Goal: Information Seeking & Learning: Learn about a topic

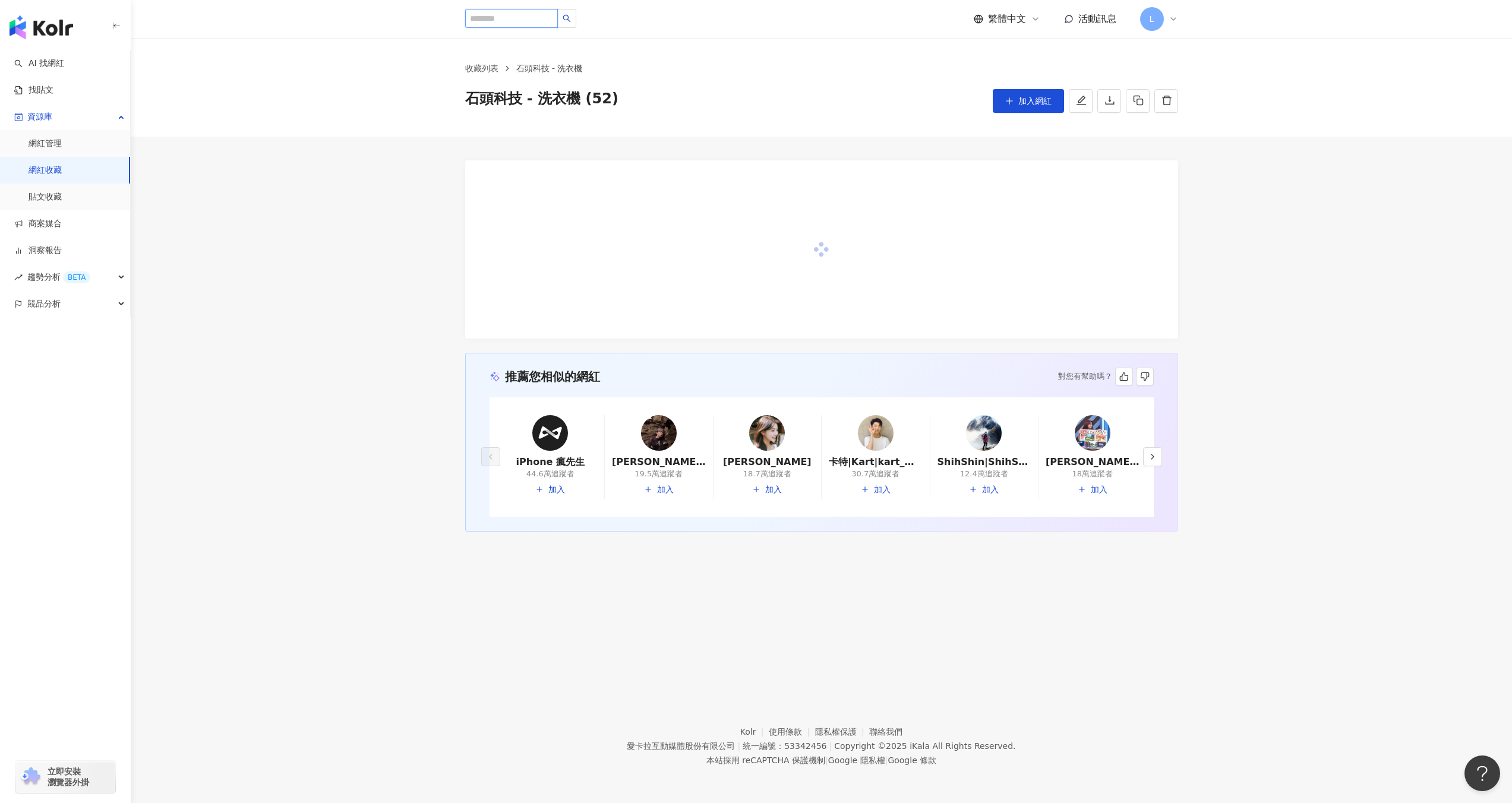
click at [533, 15] on input "search" at bounding box center [512, 18] width 93 height 19
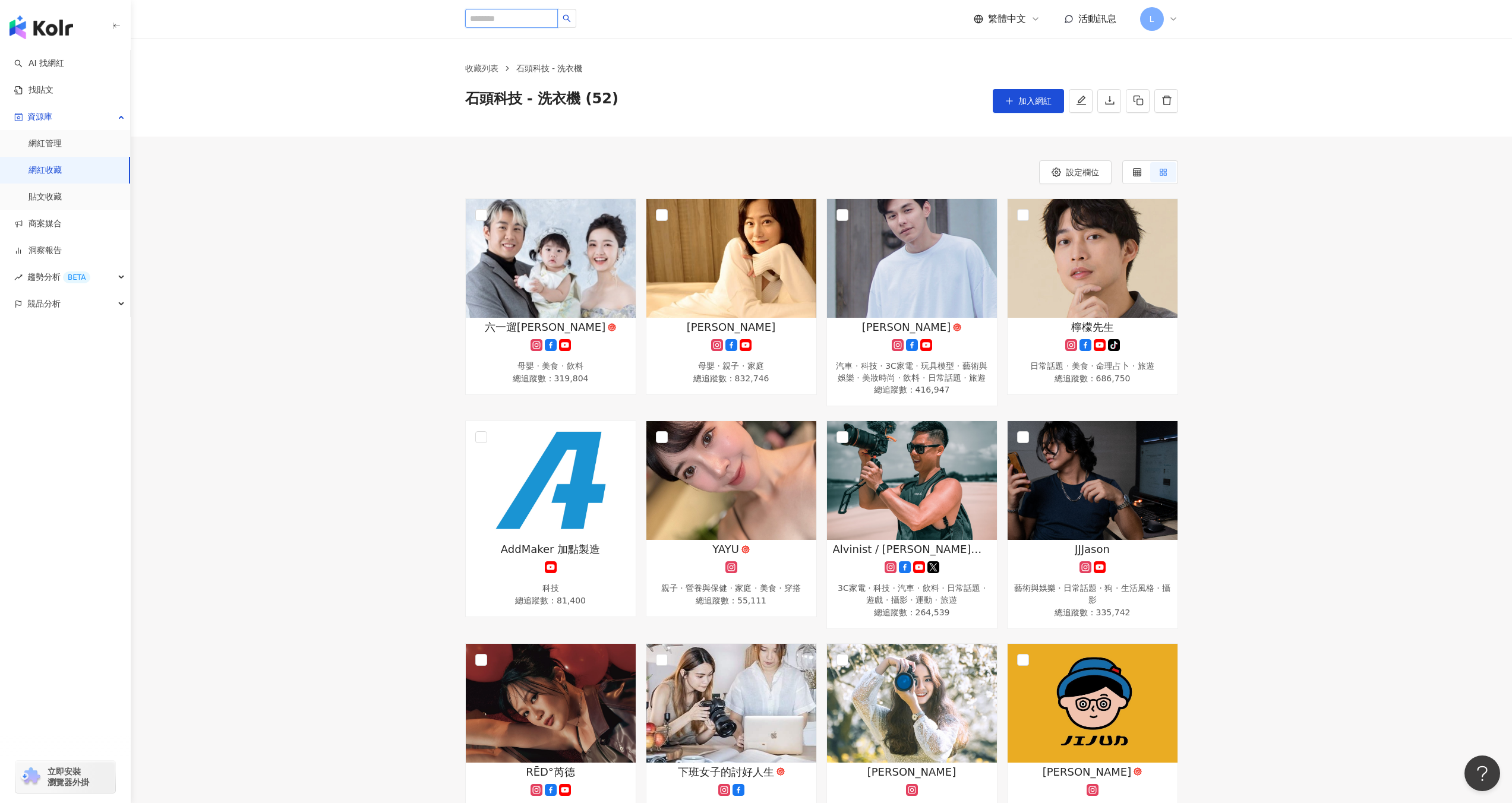
paste input "*******"
type input "*******"
click at [562, 48] on span "[PERSON_NAME]" at bounding box center [548, 46] width 77 height 12
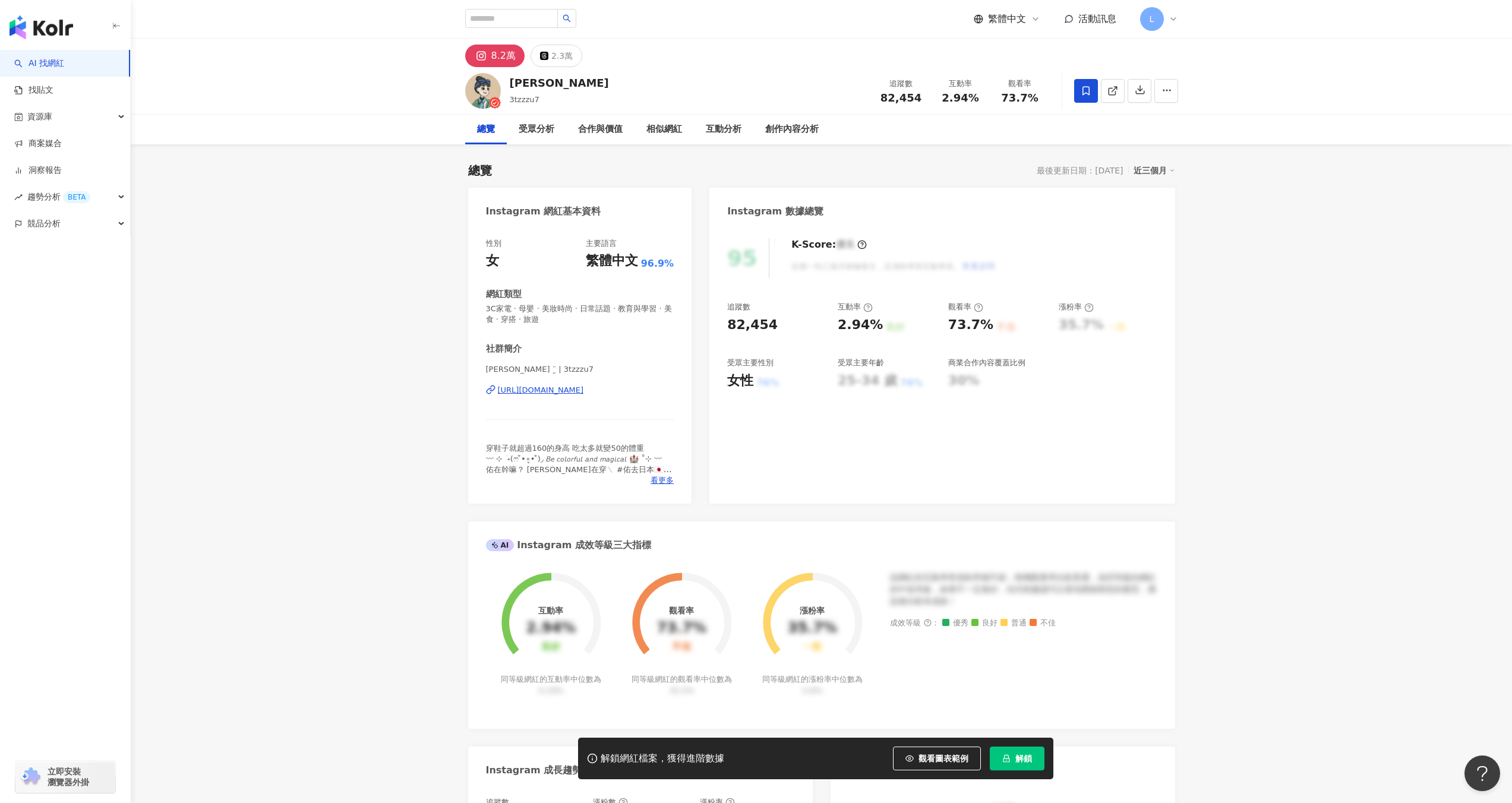
click at [1085, 89] on icon at bounding box center [1085, 91] width 10 height 10
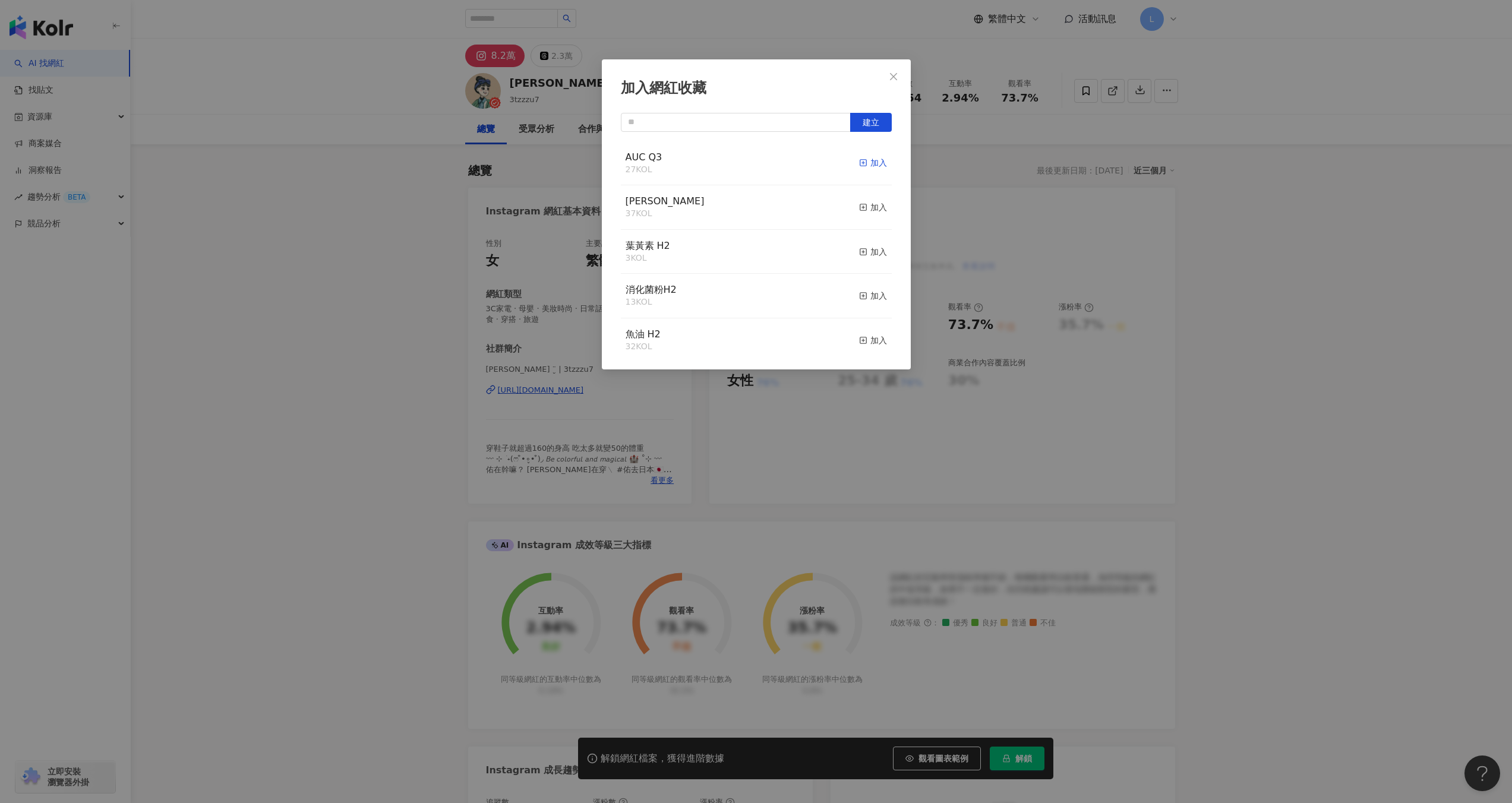
click at [866, 158] on div "加入" at bounding box center [873, 163] width 28 height 13
click at [889, 75] on icon "close" at bounding box center [894, 77] width 10 height 10
click at [885, 75] on div "加入網紅收藏 建立 AUC Q3 28 KOL 已加入 能恩KOCKOL 37 KOL 加入 葉黃素 H2 3 KOL 加入 消化菌粉H2 13 KOL 加入…" at bounding box center [756, 401] width 1512 height 803
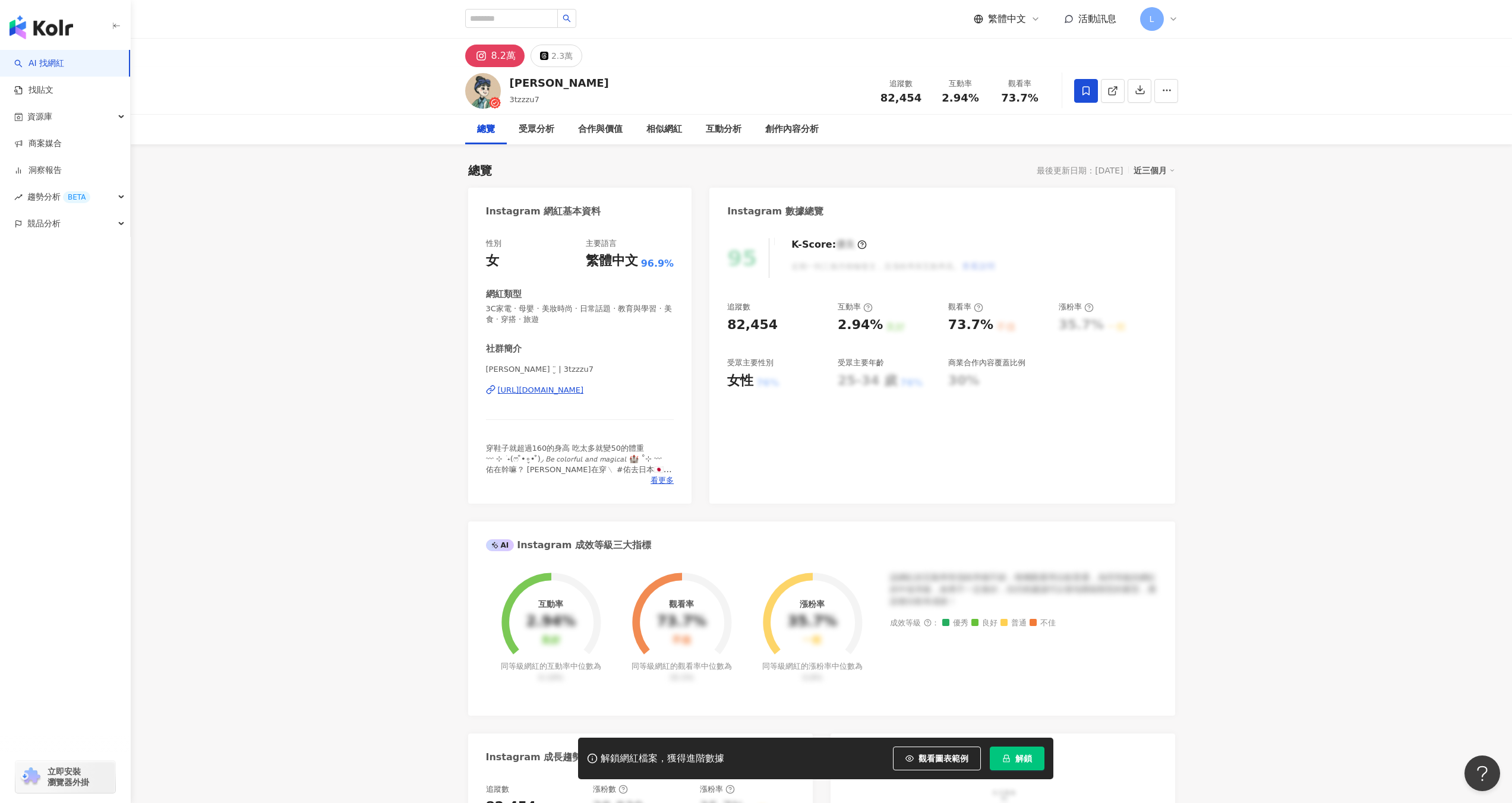
click at [892, 75] on div "加入網紅收藏 建立 AUC Q3 28 KOL 已加入 能恩KOCKOL 37 KOL 加入 葉黃素 H2 3 KOL 加入 消化菌粉H2 13 KOL 加入…" at bounding box center [756, 401] width 1512 height 803
click at [528, 22] on input "search" at bounding box center [512, 18] width 93 height 19
paste input "**********"
type input "**********"
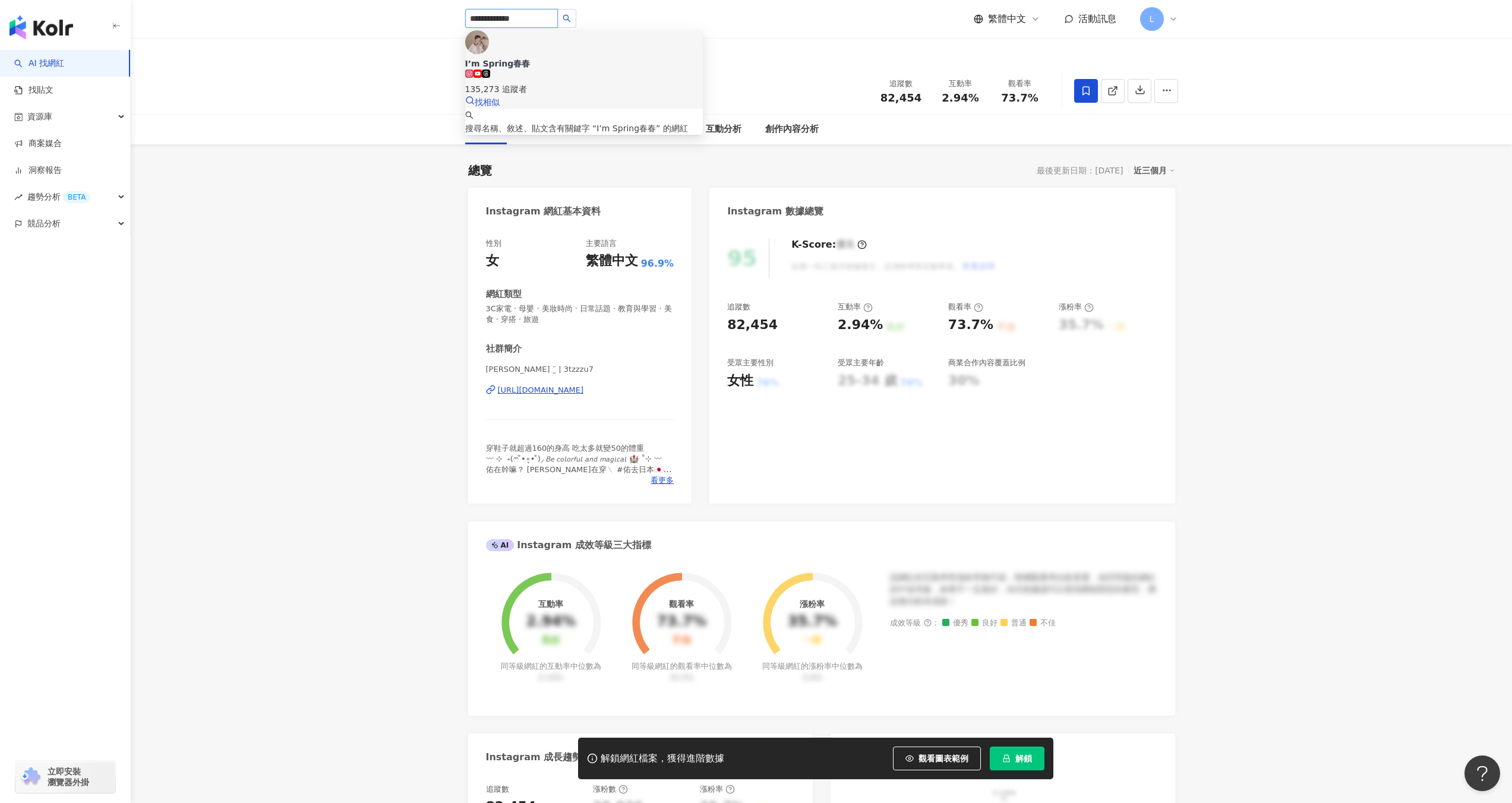
click at [589, 57] on div "I’m Spring春春 135,273 追蹤者" at bounding box center [584, 76] width 238 height 38
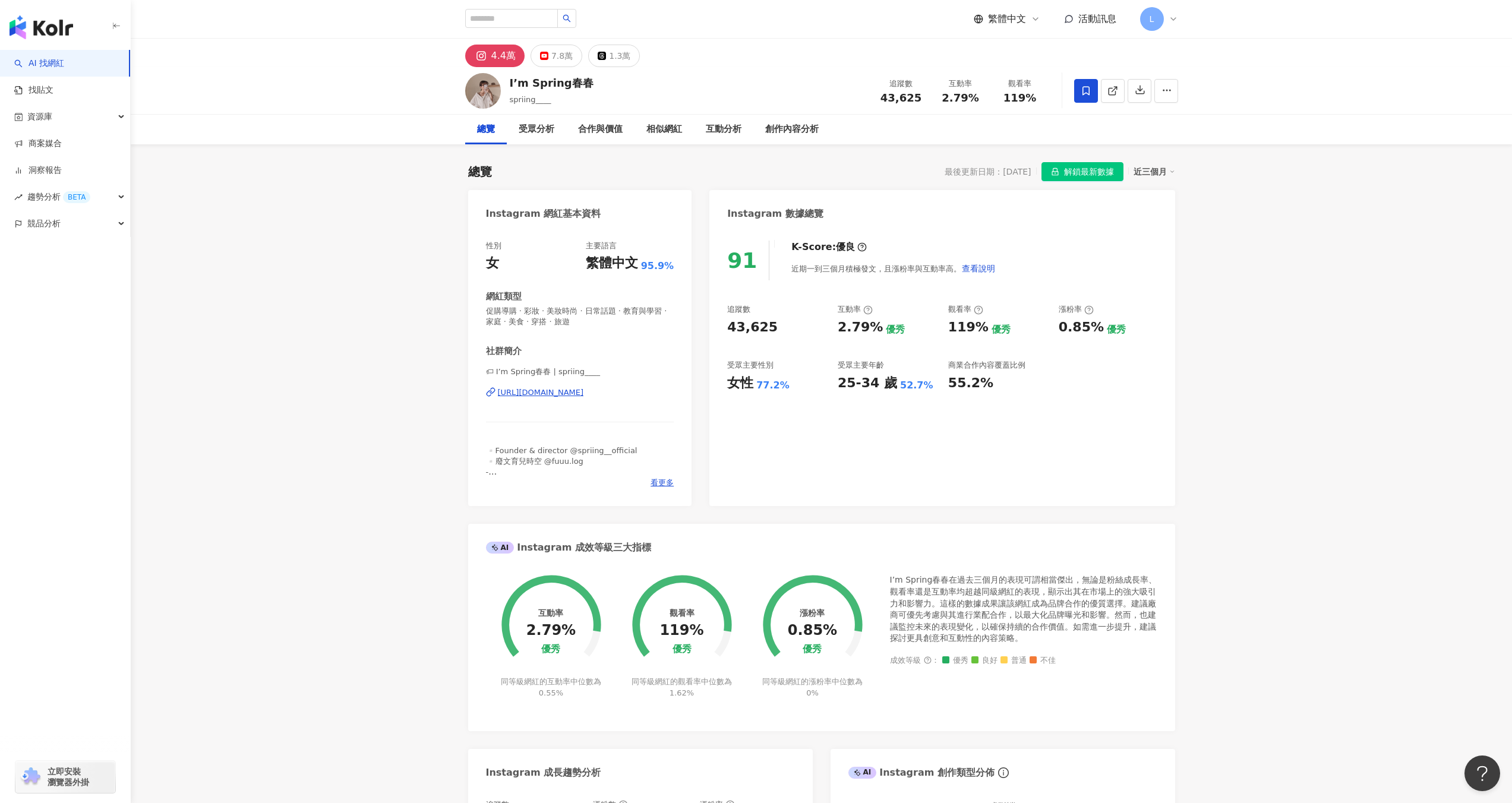
click at [1095, 93] on span at bounding box center [1086, 91] width 24 height 24
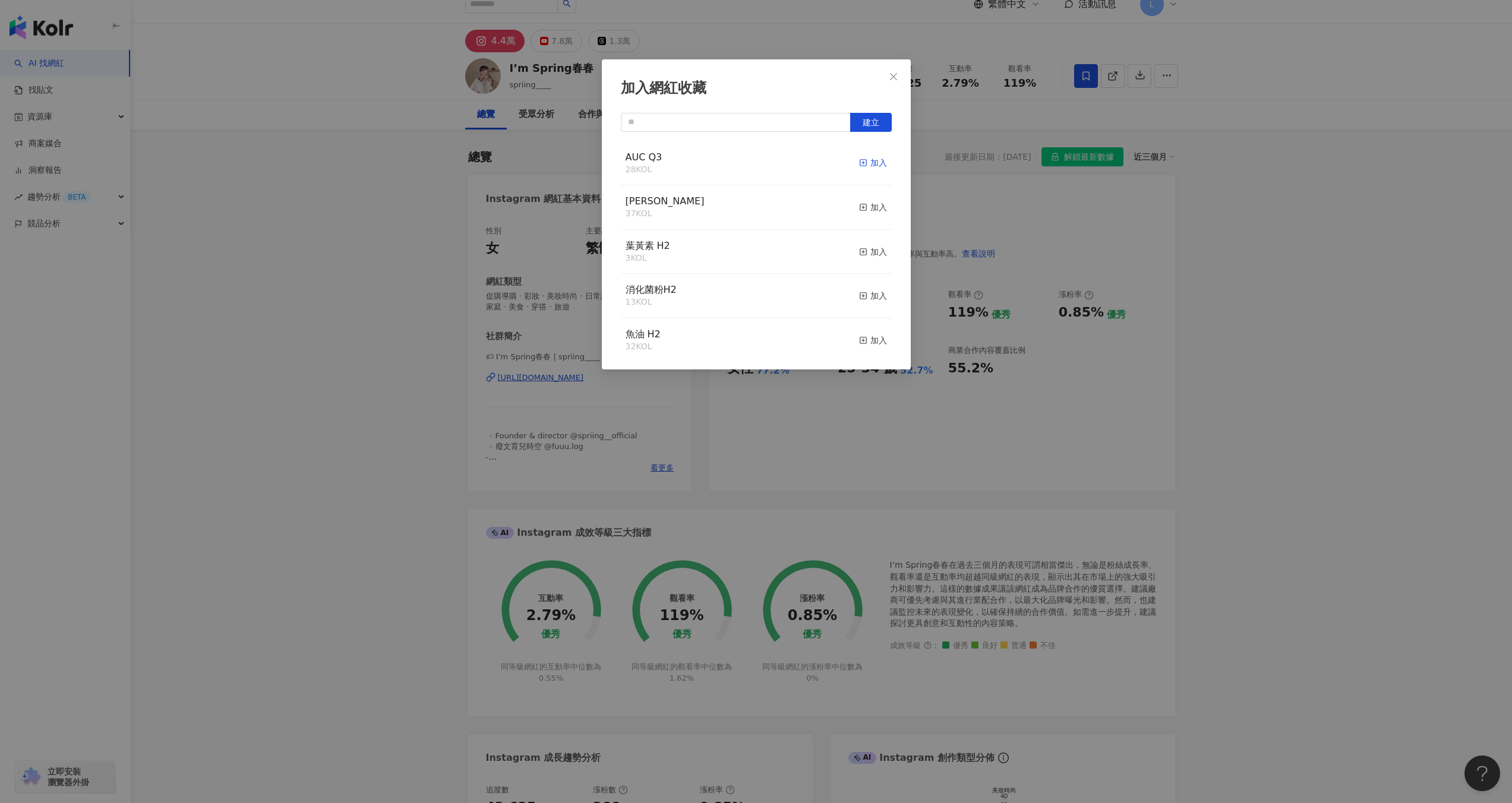
click at [865, 165] on div "加入" at bounding box center [873, 163] width 28 height 13
click at [894, 75] on icon "close" at bounding box center [894, 76] width 7 height 7
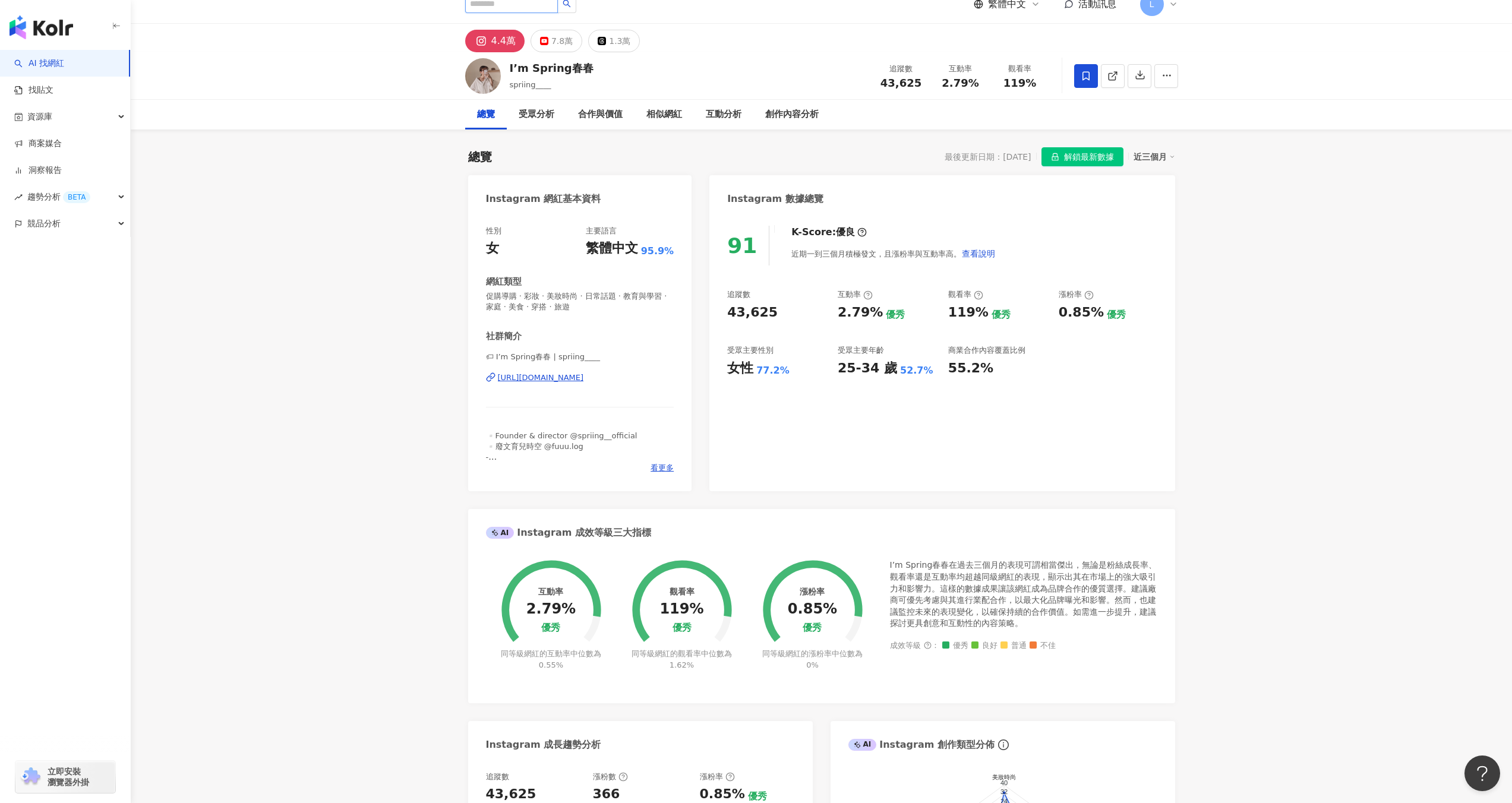
click at [508, 6] on input "search" at bounding box center [512, 3] width 93 height 19
click at [495, 2] on input "search" at bounding box center [512, 3] width 93 height 19
paste input "*****"
type input "*****"
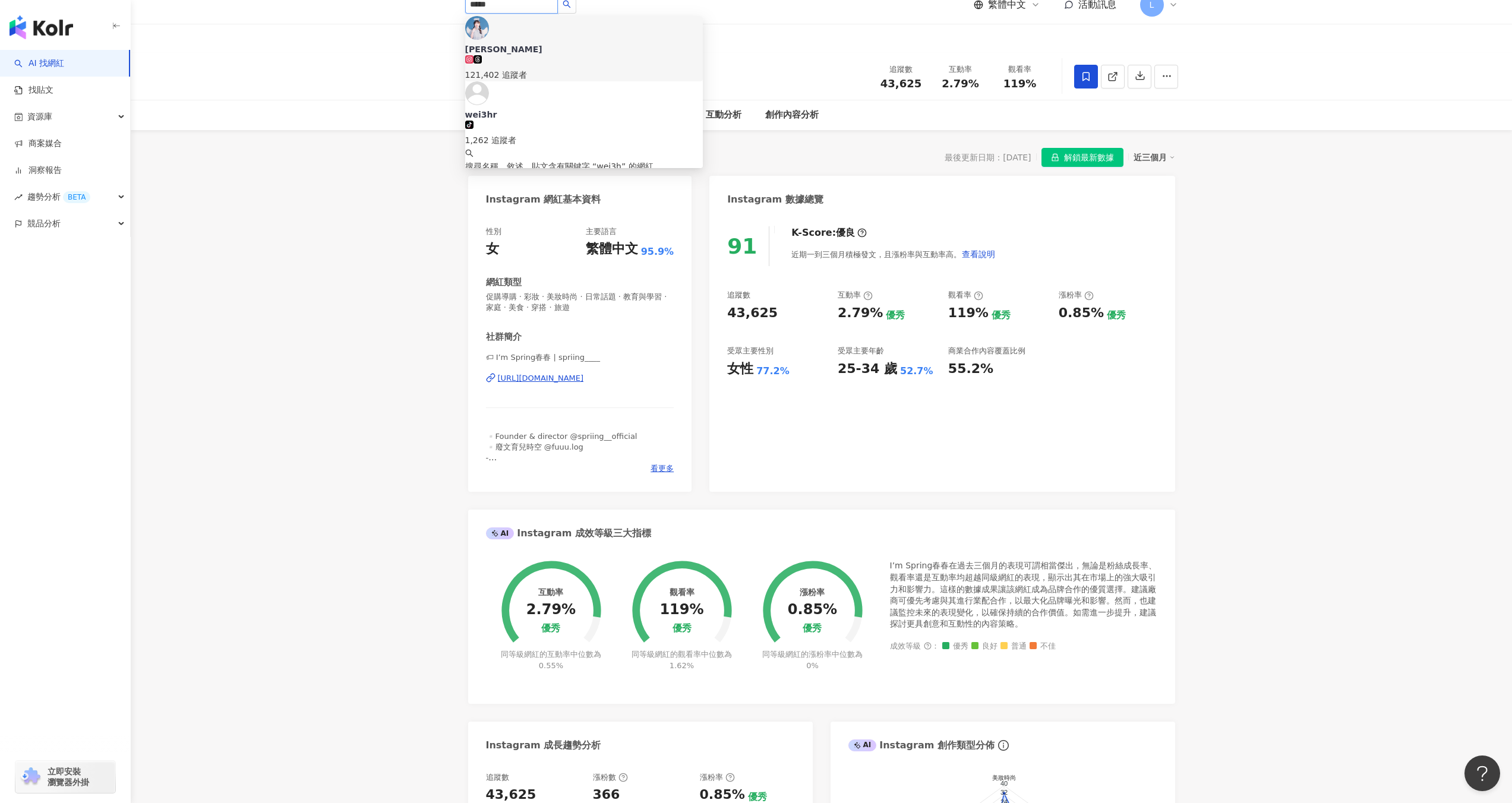
click at [551, 68] on div "121,402 追蹤者" at bounding box center [584, 75] width 238 height 13
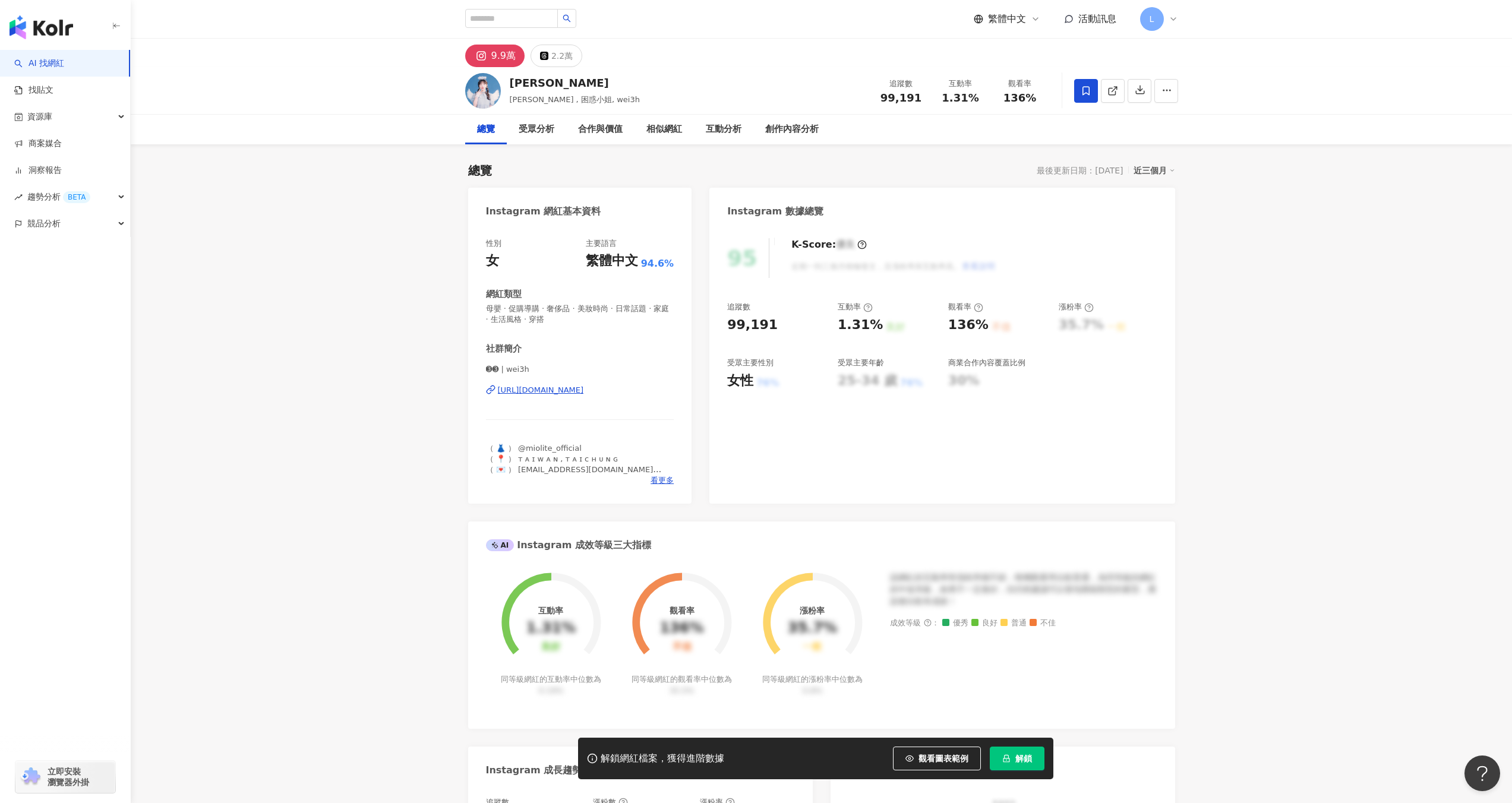
click at [1082, 91] on icon at bounding box center [1086, 91] width 7 height 9
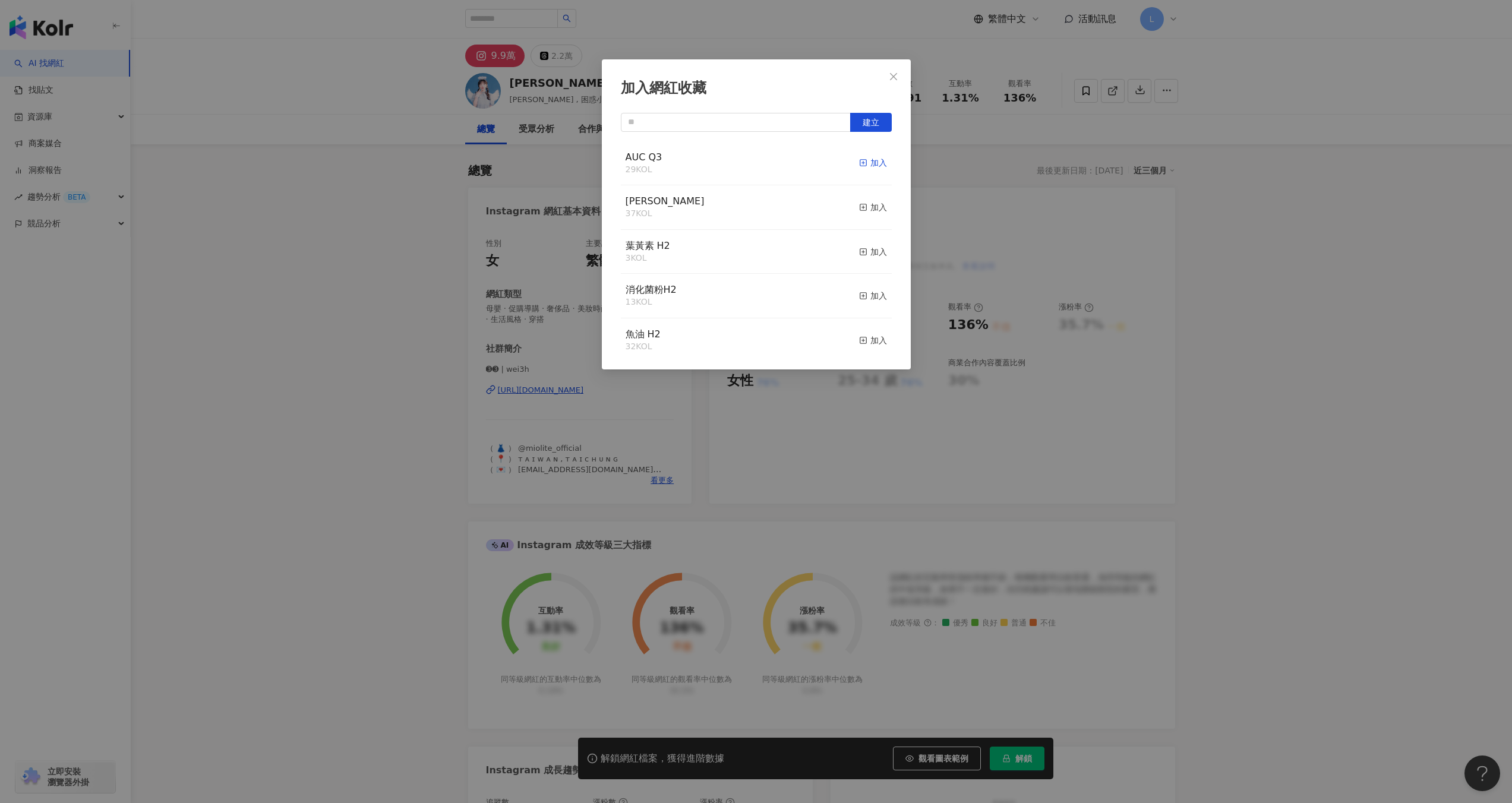
click at [867, 163] on div "加入" at bounding box center [873, 163] width 28 height 13
click at [905, 77] on span "Close" at bounding box center [894, 77] width 24 height 10
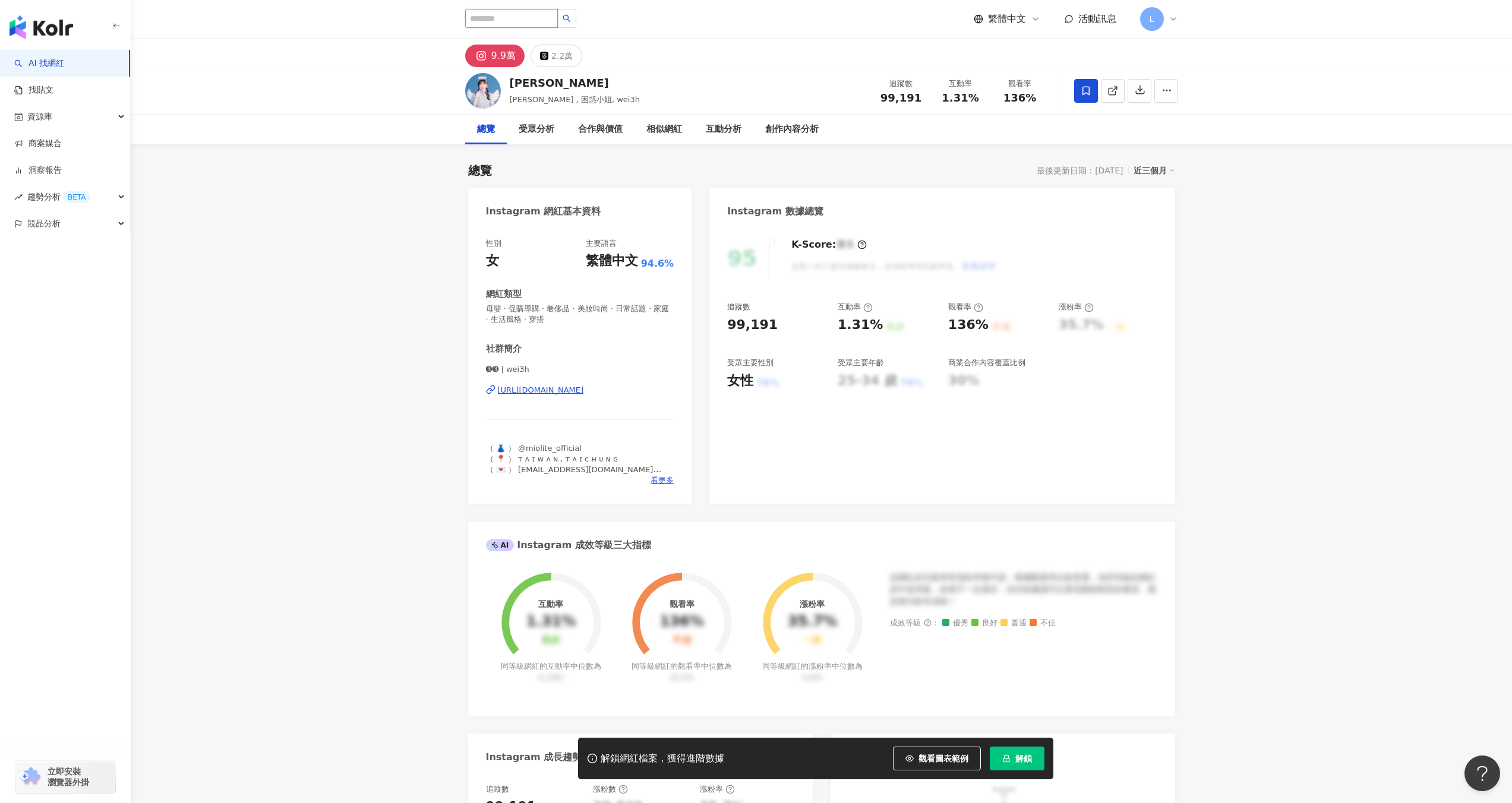
click at [508, 15] on input "search" at bounding box center [512, 18] width 93 height 19
paste input "**********"
type input "**********"
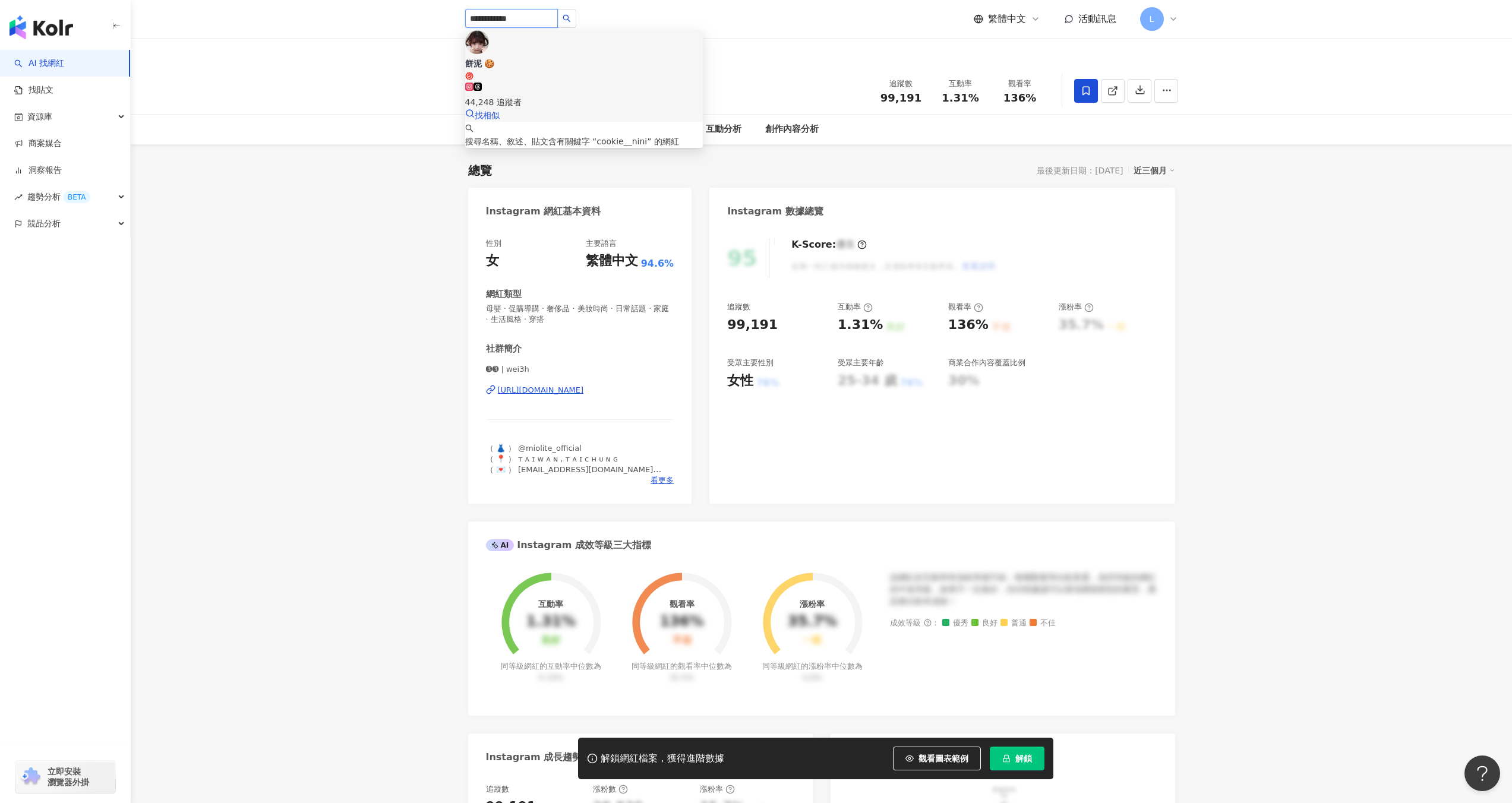
click at [592, 82] on div "44,248 追蹤者" at bounding box center [584, 95] width 238 height 26
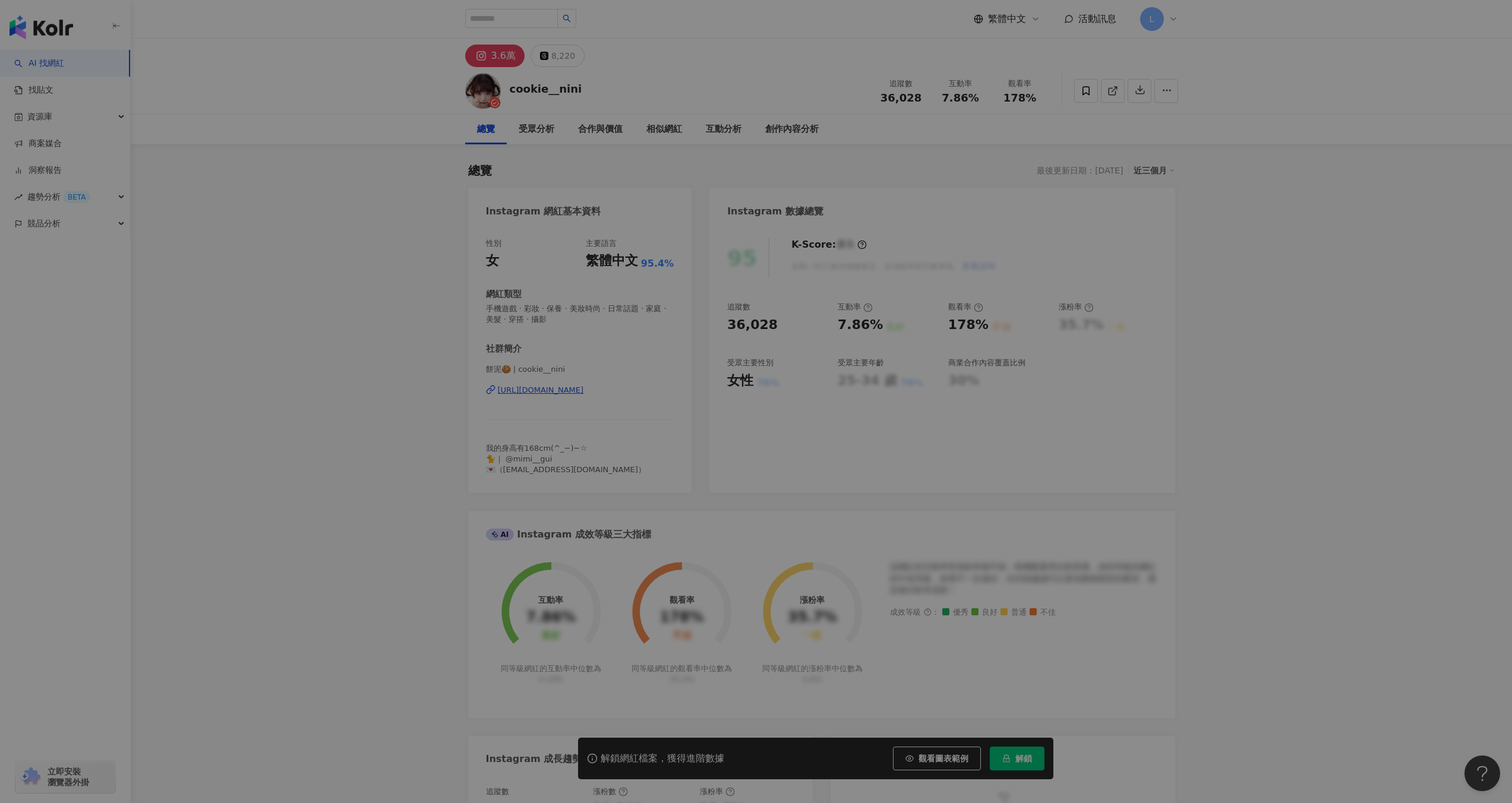
click at [1081, 91] on div "加入網紅收藏 建立 AUC Q3 30 KOL 加入 能恩KOCKOL 37 KOL 加入 葉黃素 H2 3 KOL 加入 消化菌粉H2 13 KOL 加入 …" at bounding box center [756, 401] width 1512 height 803
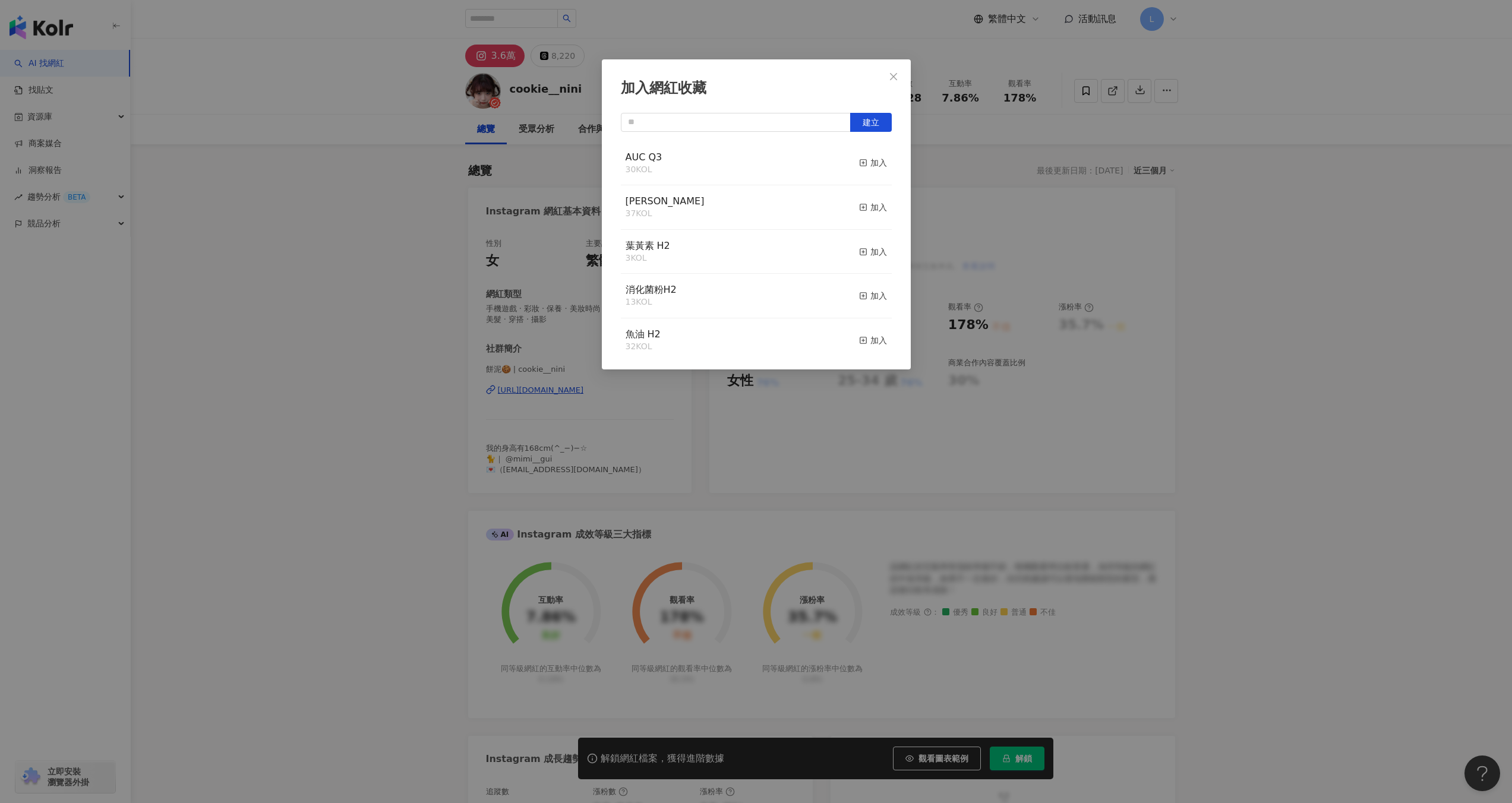
click at [859, 162] on div "加入網紅收藏 建立 AUC Q3 30 KOL 加入 能恩KOCKOL 37 KOL 加入 葉黃素 H2 3 KOL 加入 消化菌粉H2 13 KOL 加入 …" at bounding box center [756, 401] width 1512 height 803
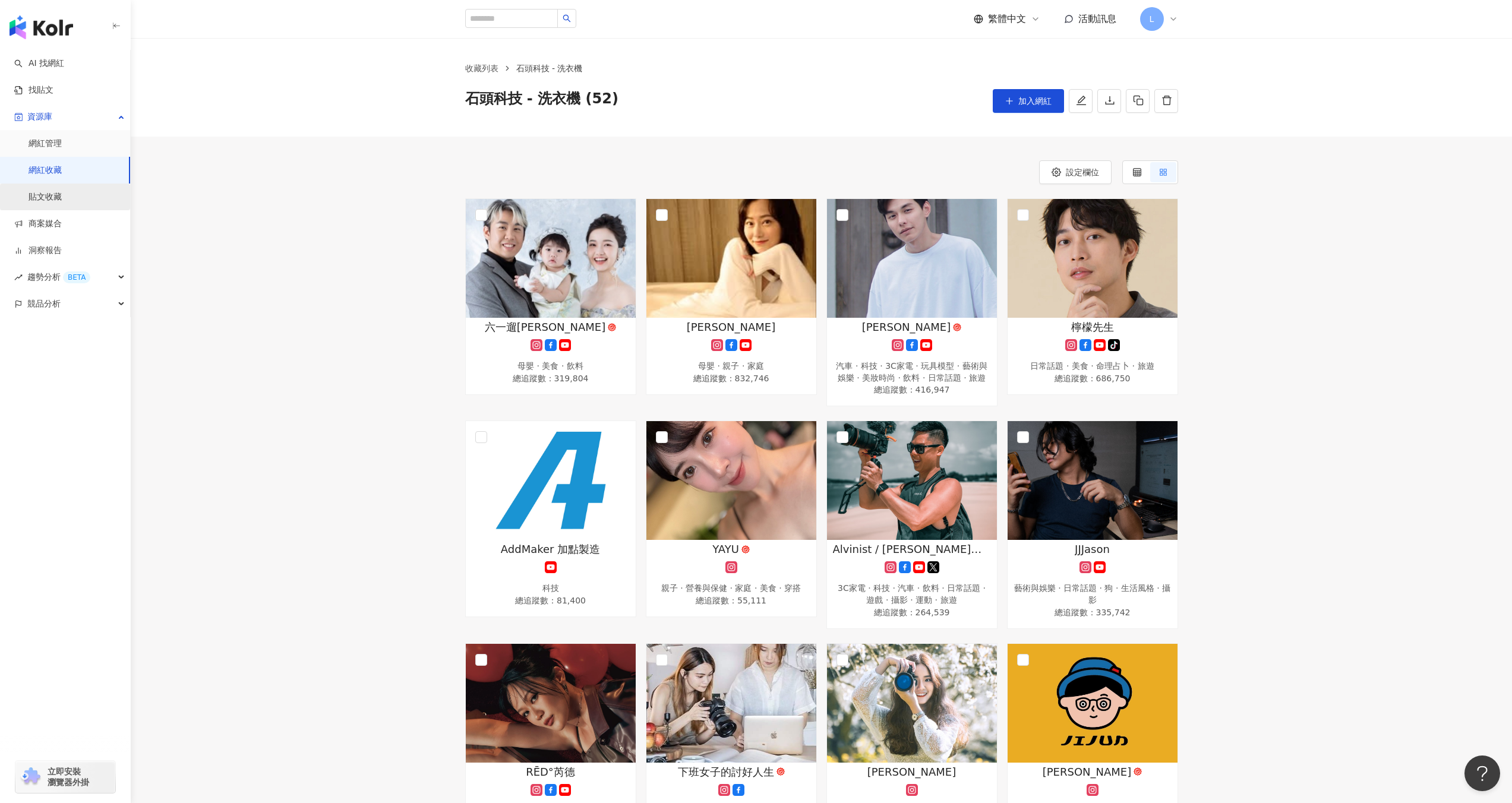
click at [57, 195] on link "貼文收藏" at bounding box center [45, 197] width 33 height 12
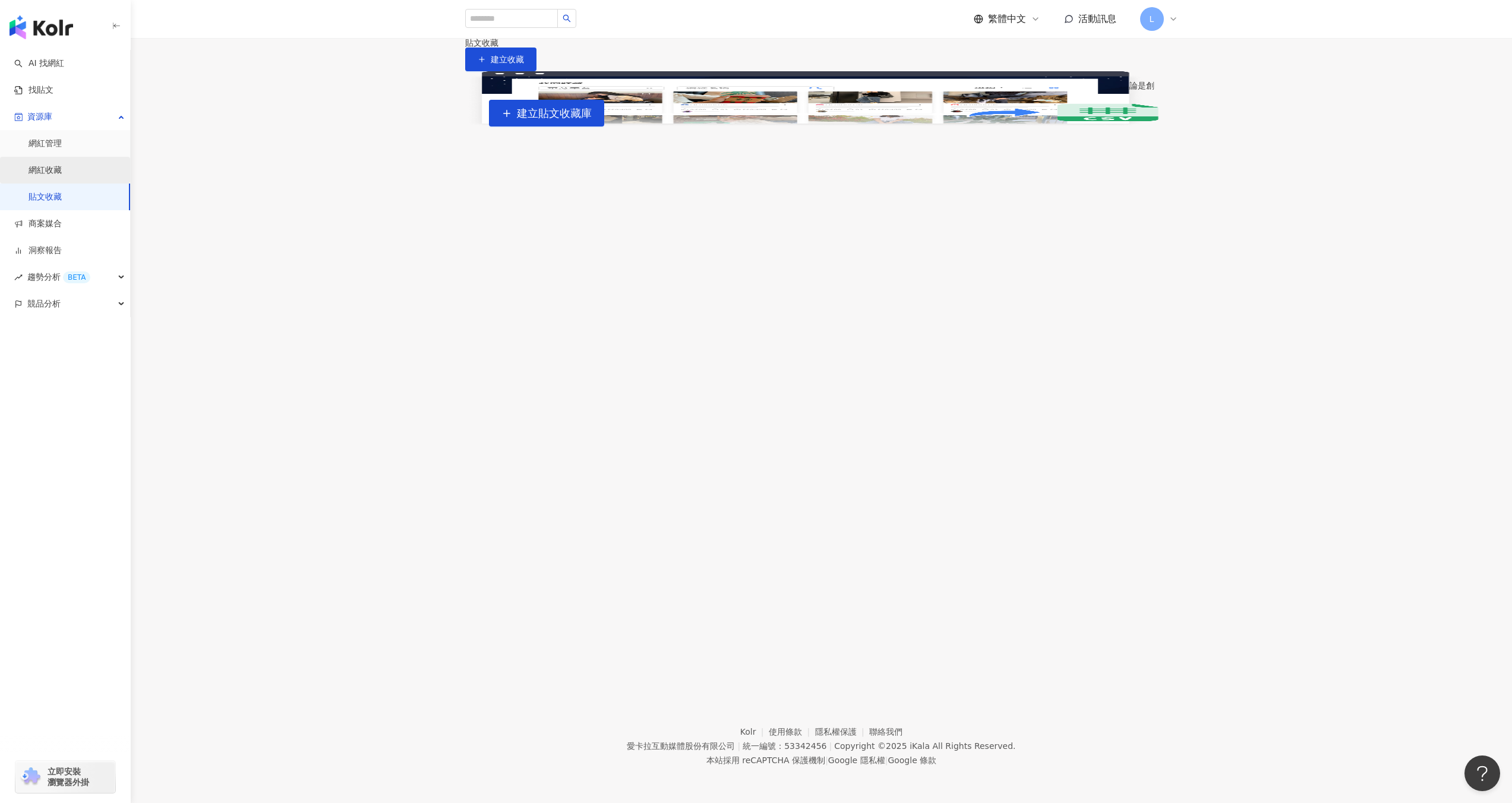
click at [37, 172] on link "網紅收藏" at bounding box center [45, 170] width 33 height 12
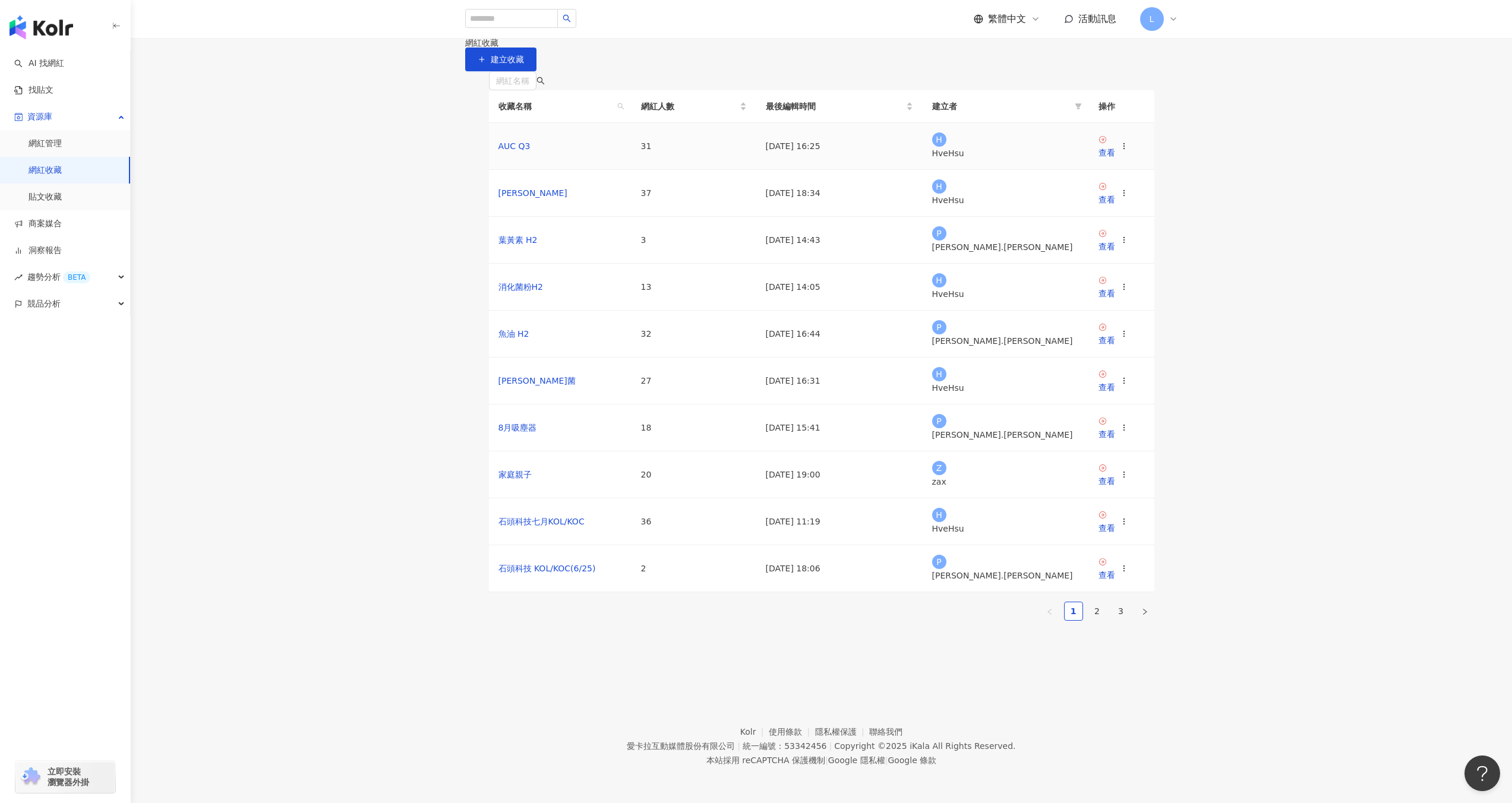
click at [519, 170] on td "AUC Q3" at bounding box center [560, 147] width 142 height 47
click at [1114, 159] on div "查看" at bounding box center [1107, 152] width 17 height 13
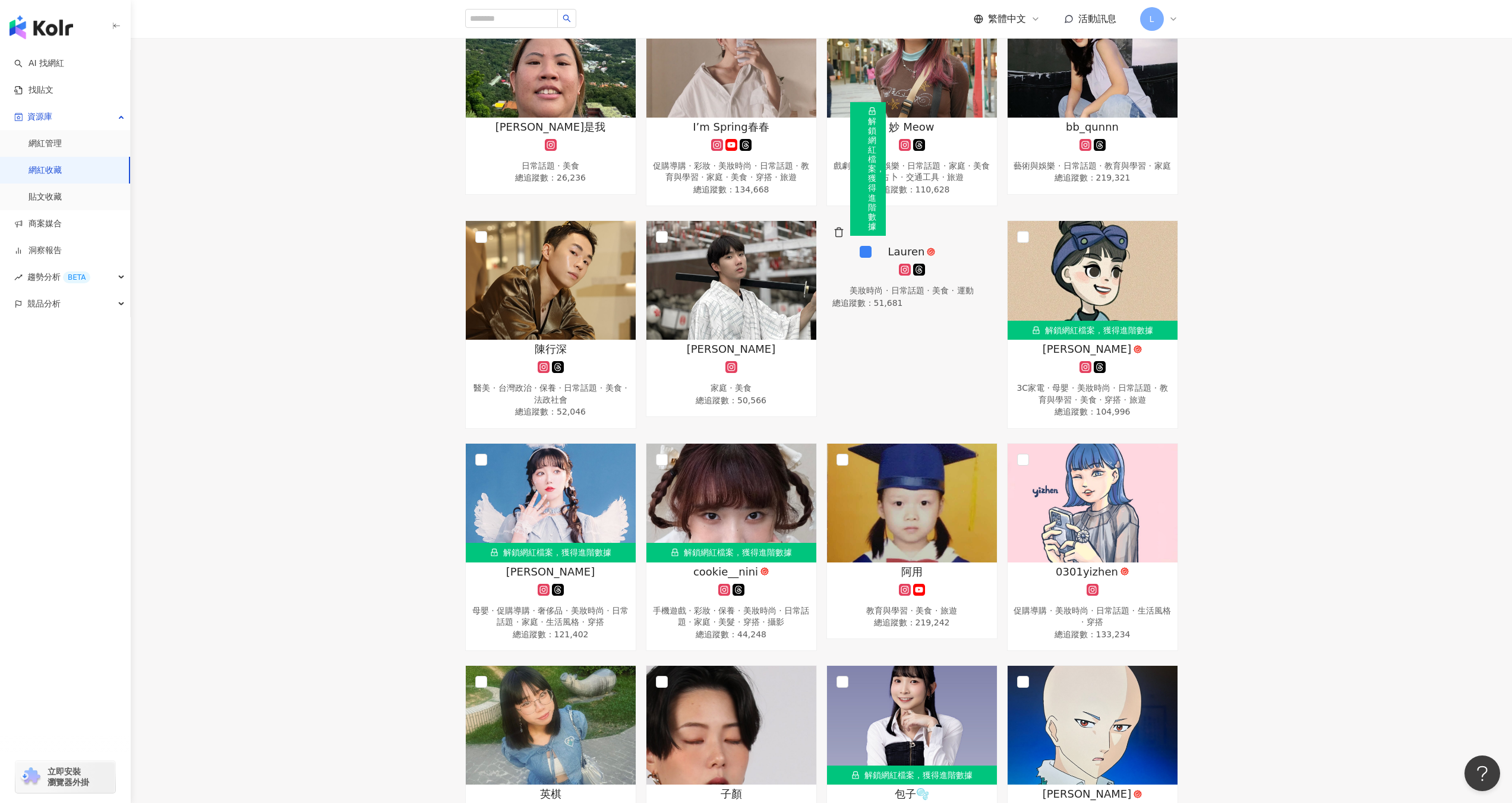
scroll to position [526, 0]
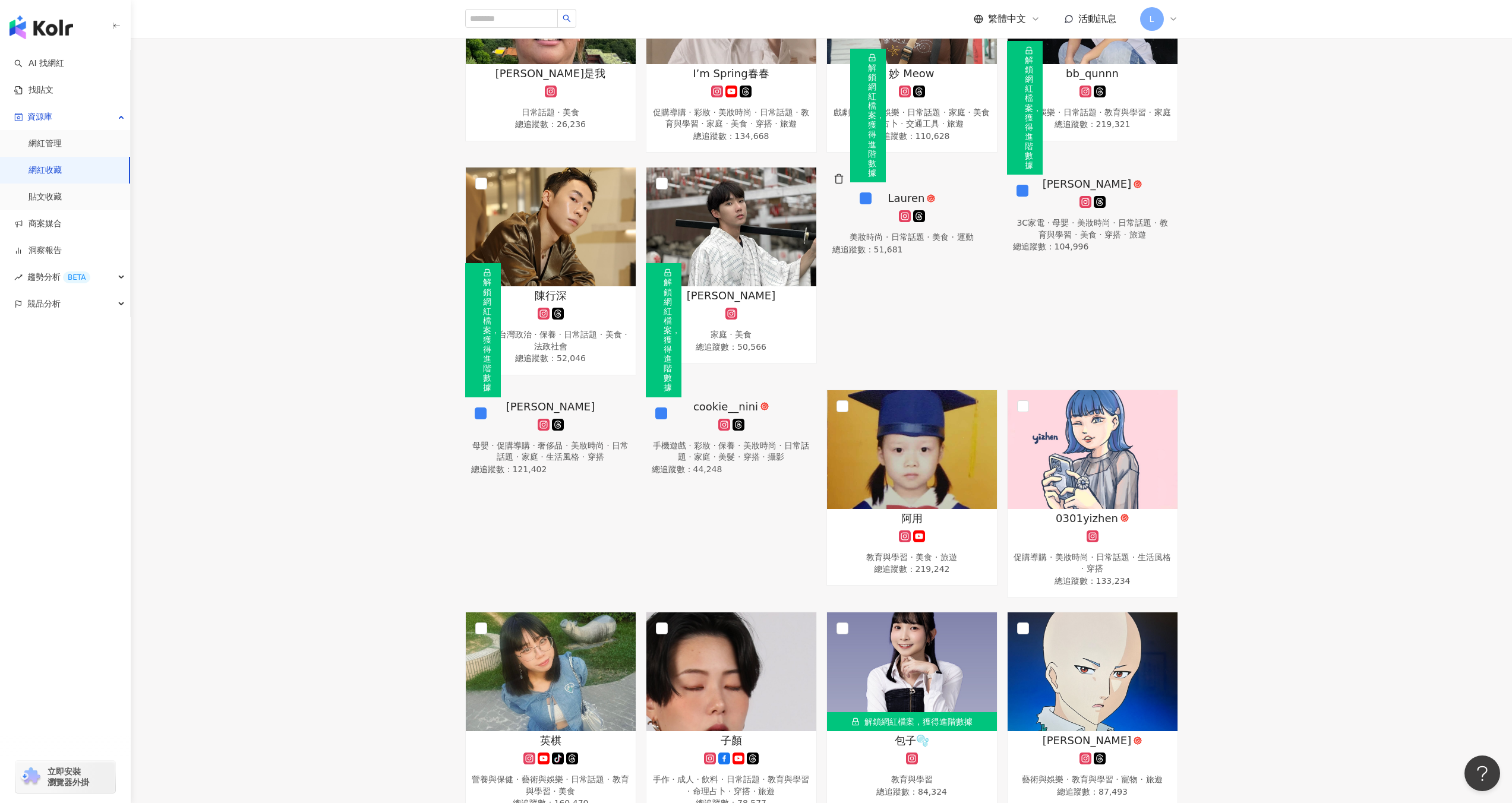
click at [850, 183] on img at bounding box center [850, 183] width 0 height 0
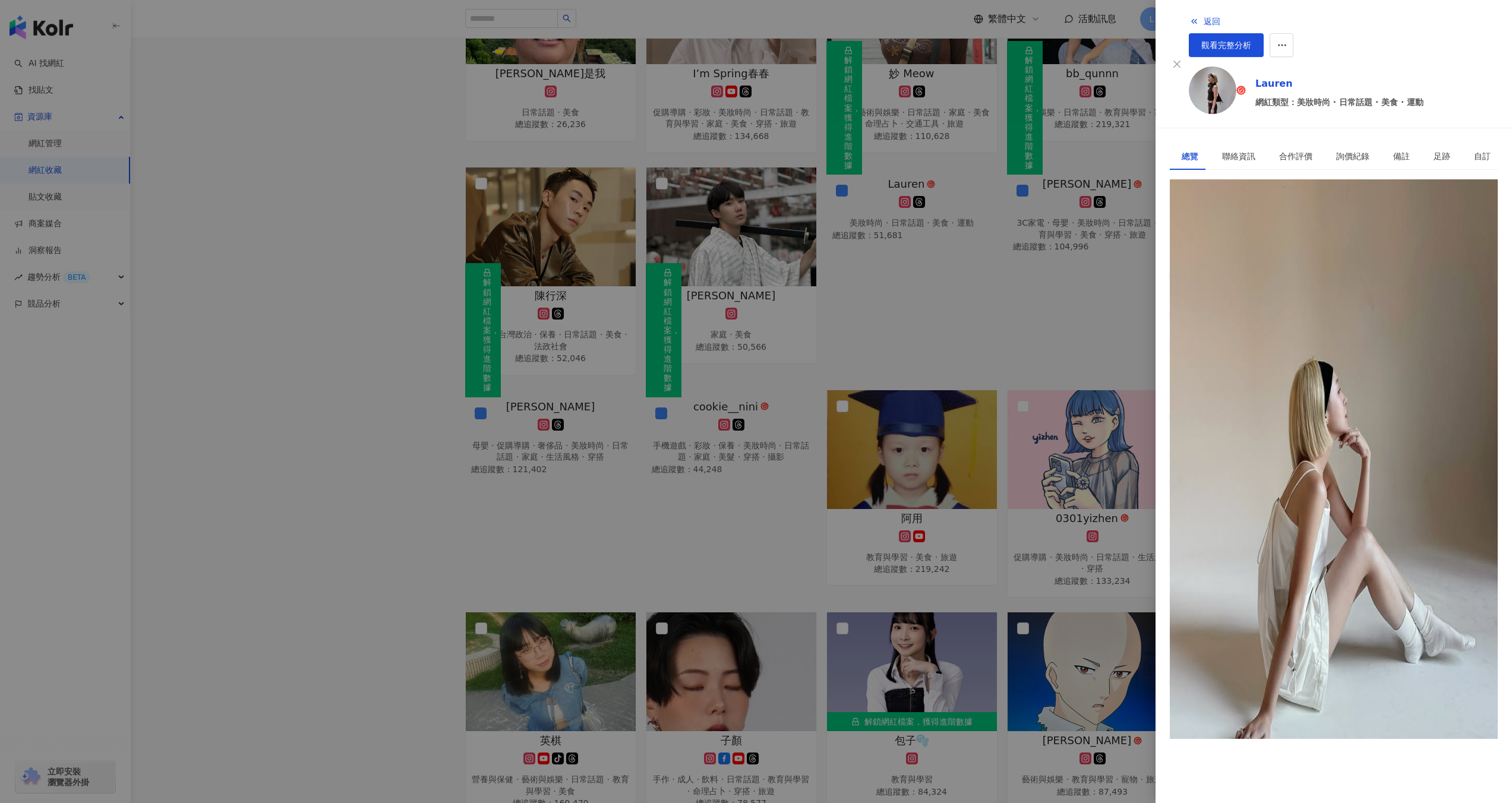
click at [1107, 219] on div at bounding box center [756, 401] width 1512 height 803
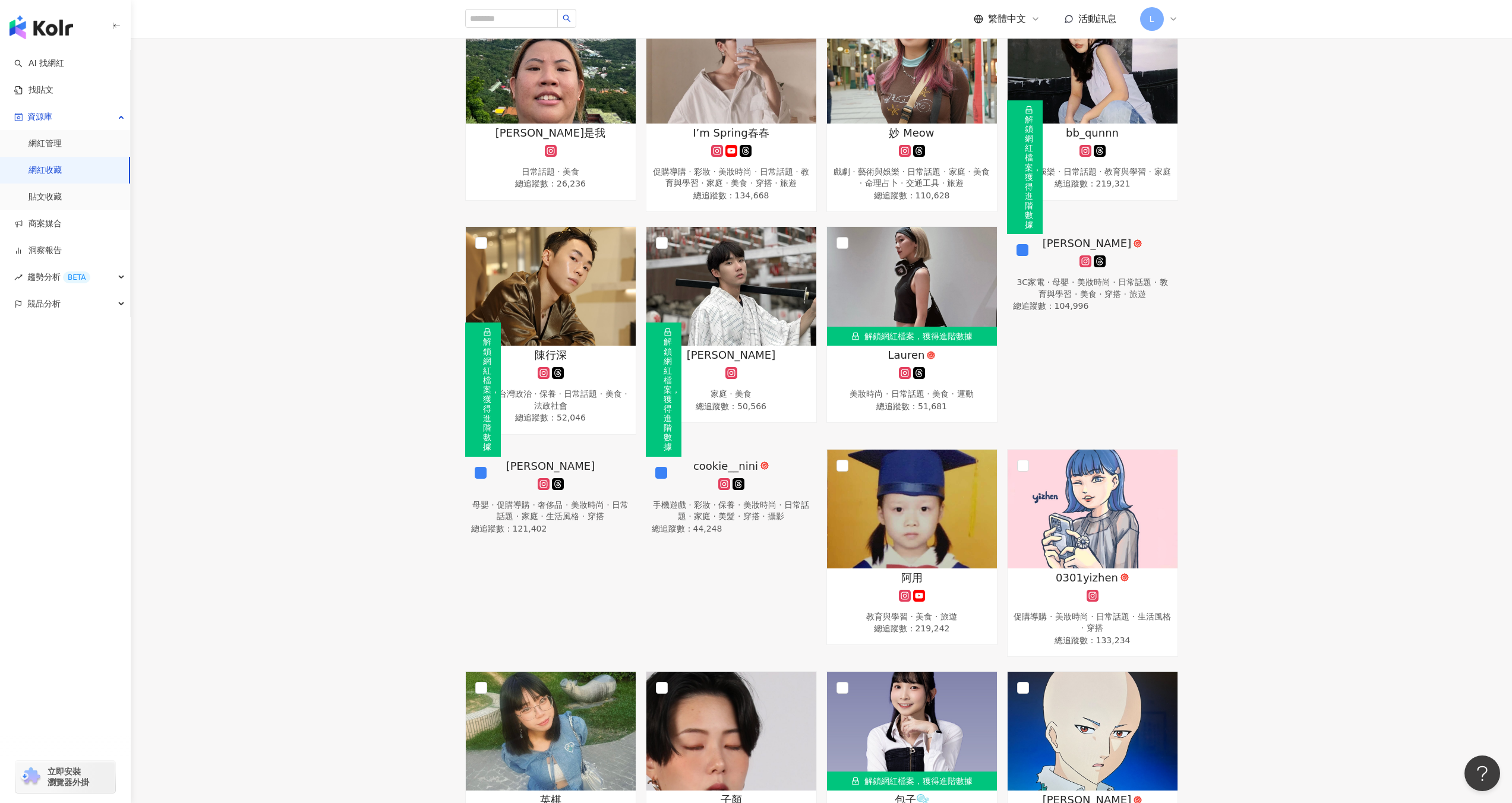
scroll to position [604, 0]
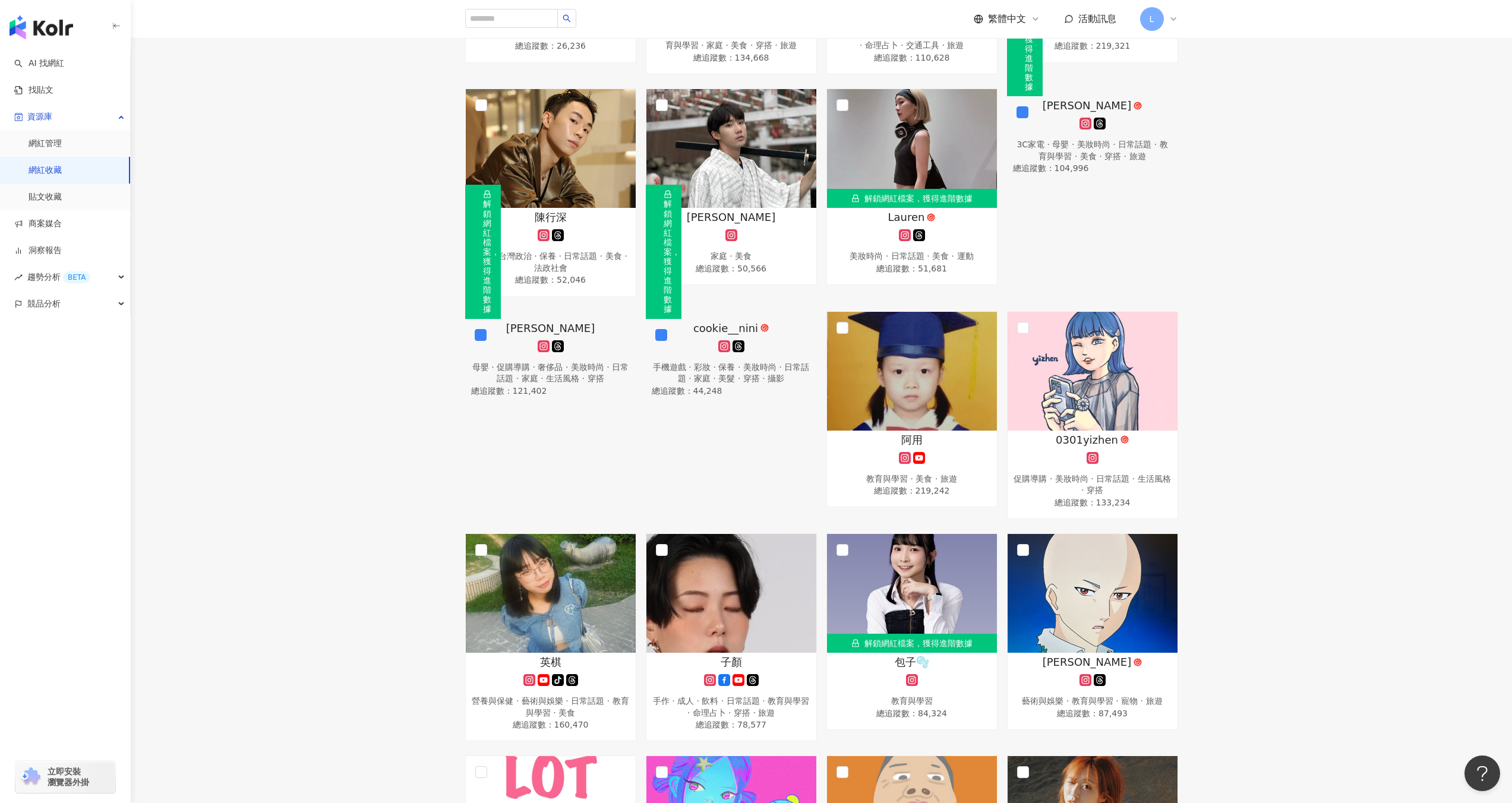
click at [1160, 176] on div "姿佑 3C家電 · 母嬰 · 美妝時尚 · 日常話題 · 教育與學習 · 美食 · 穿搭 · 旅遊 總追蹤數 ： 104,996" at bounding box center [1092, 137] width 171 height 78
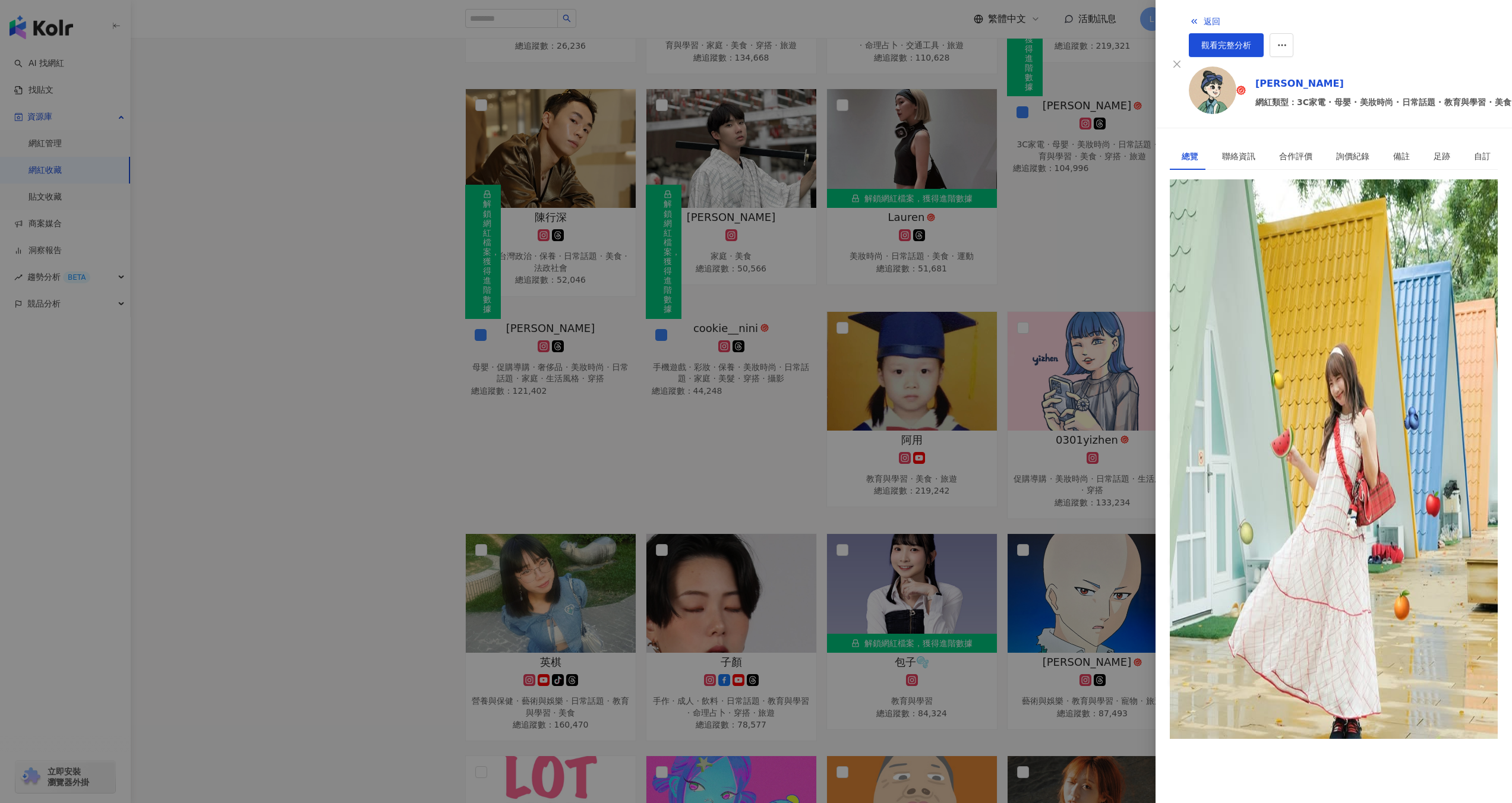
click at [1225, 227] on div "[URL][DOMAIN_NAME]" at bounding box center [1228, 233] width 93 height 13
drag, startPoint x: 1217, startPoint y: 204, endPoint x: 1267, endPoint y: 206, distance: 50.0
click at [1267, 214] on div "[PERSON_NAME] ¨̮ | 3tzzzu7 [URL][DOMAIN_NAME] 95 K-Score : 優良 近期一到三個月積極發文，且漲粉率與…" at bounding box center [1334, 470] width 328 height 512
copy span "[PERSON_NAME] ¨̮ | 3tzzzu7"
click at [986, 349] on div at bounding box center [756, 401] width 1512 height 803
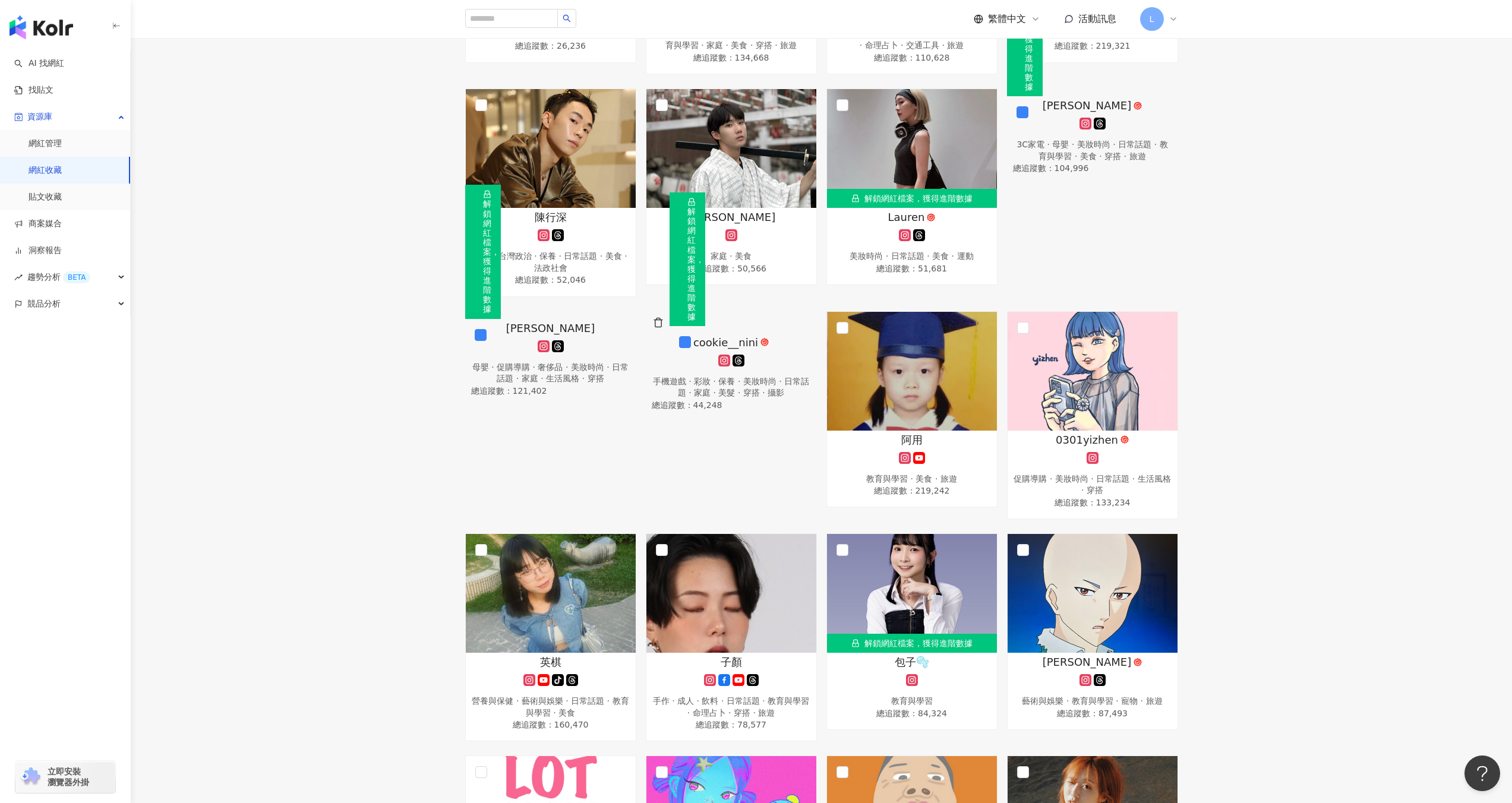
click at [670, 326] on img at bounding box center [670, 326] width 0 height 0
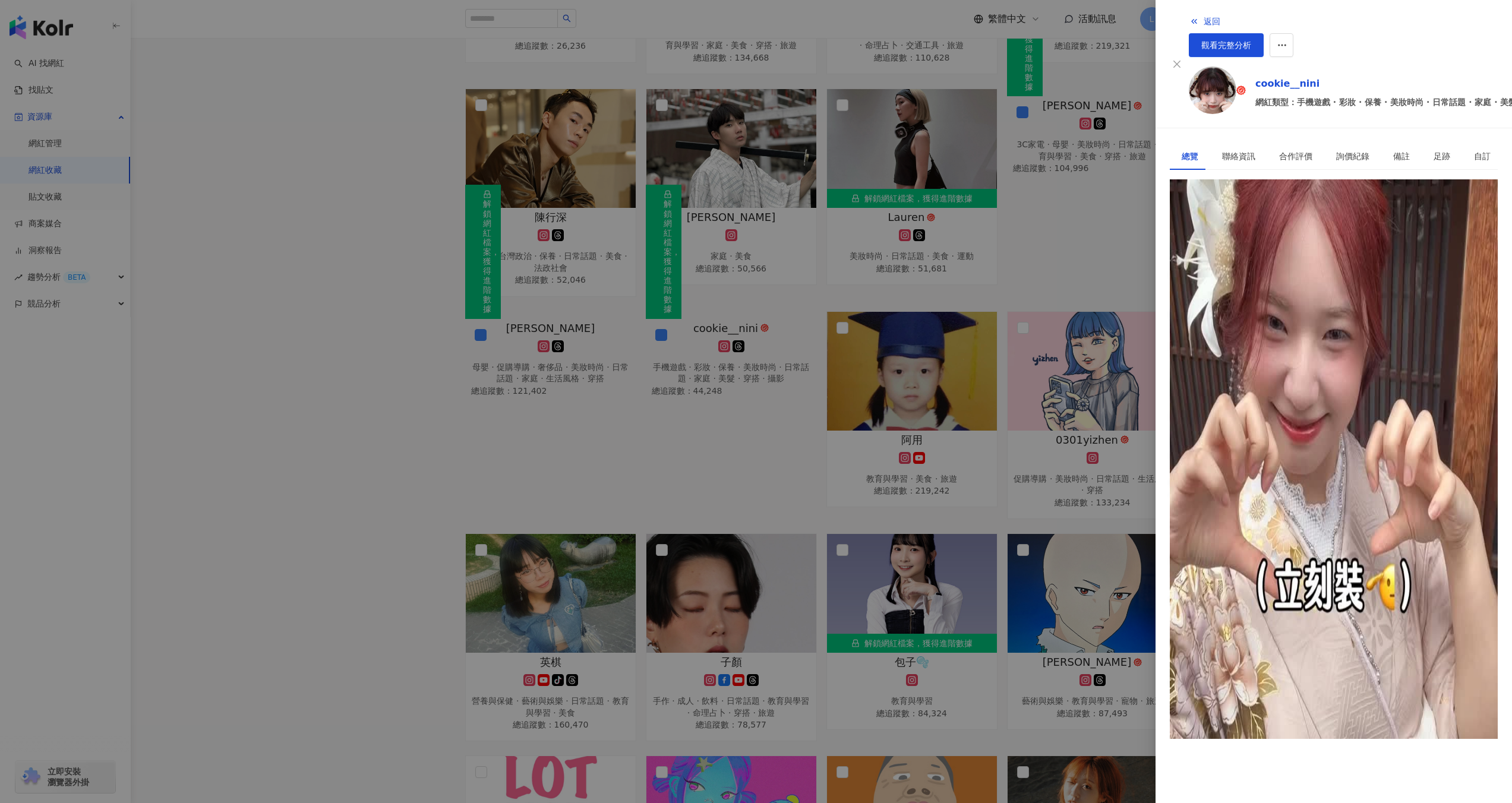
drag, startPoint x: 1183, startPoint y: 204, endPoint x: 1303, endPoint y: 204, distance: 120.0
click at [1255, 216] on span "餅泥🍪 | cookie__nini" at bounding box center [1213, 221] width 86 height 10
copy span "餅泥🍪 | cookie__nini"
click at [796, 303] on div at bounding box center [756, 401] width 1512 height 803
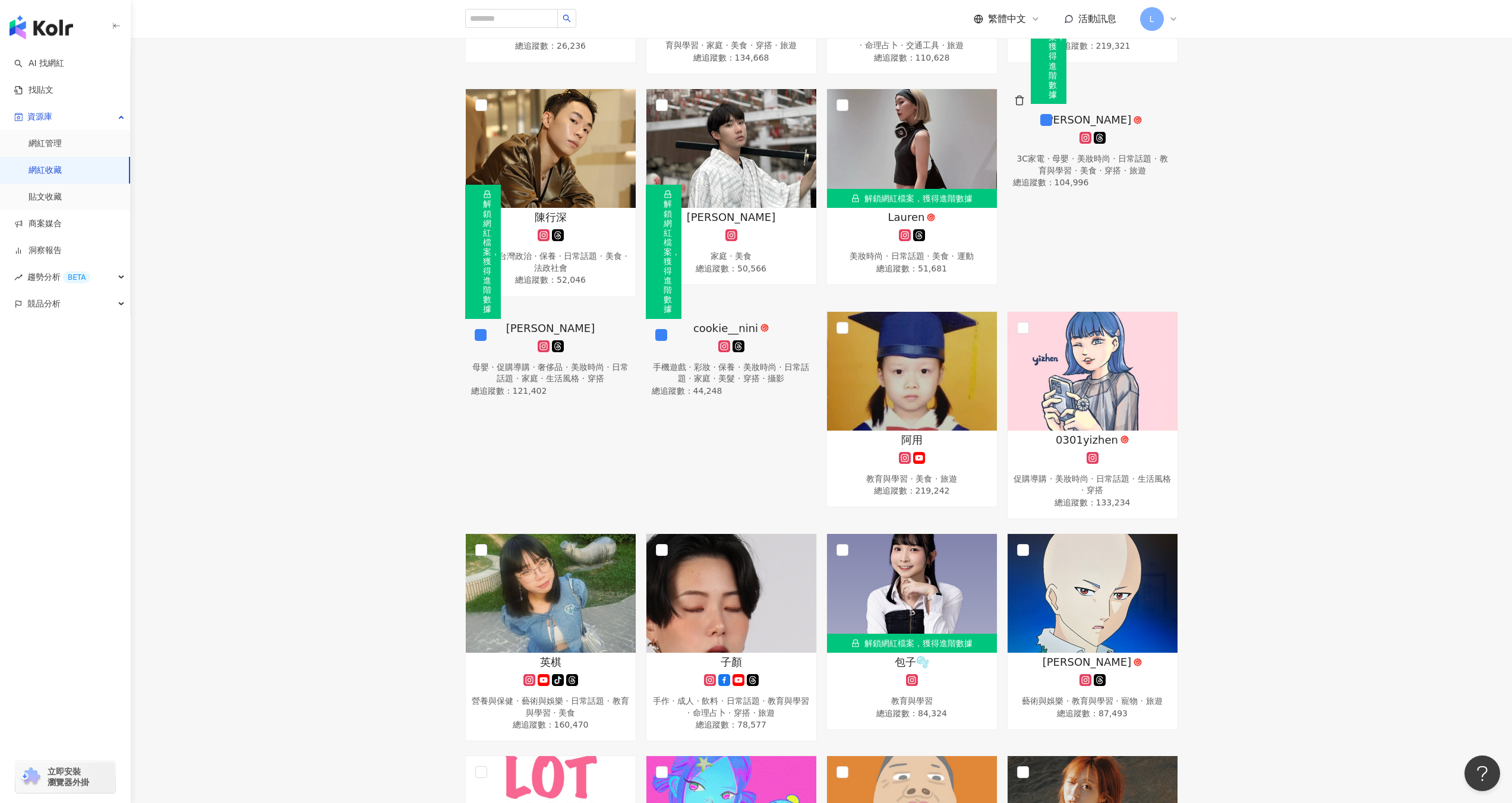
click at [1060, 127] on div "[PERSON_NAME]" at bounding box center [1092, 119] width 159 height 15
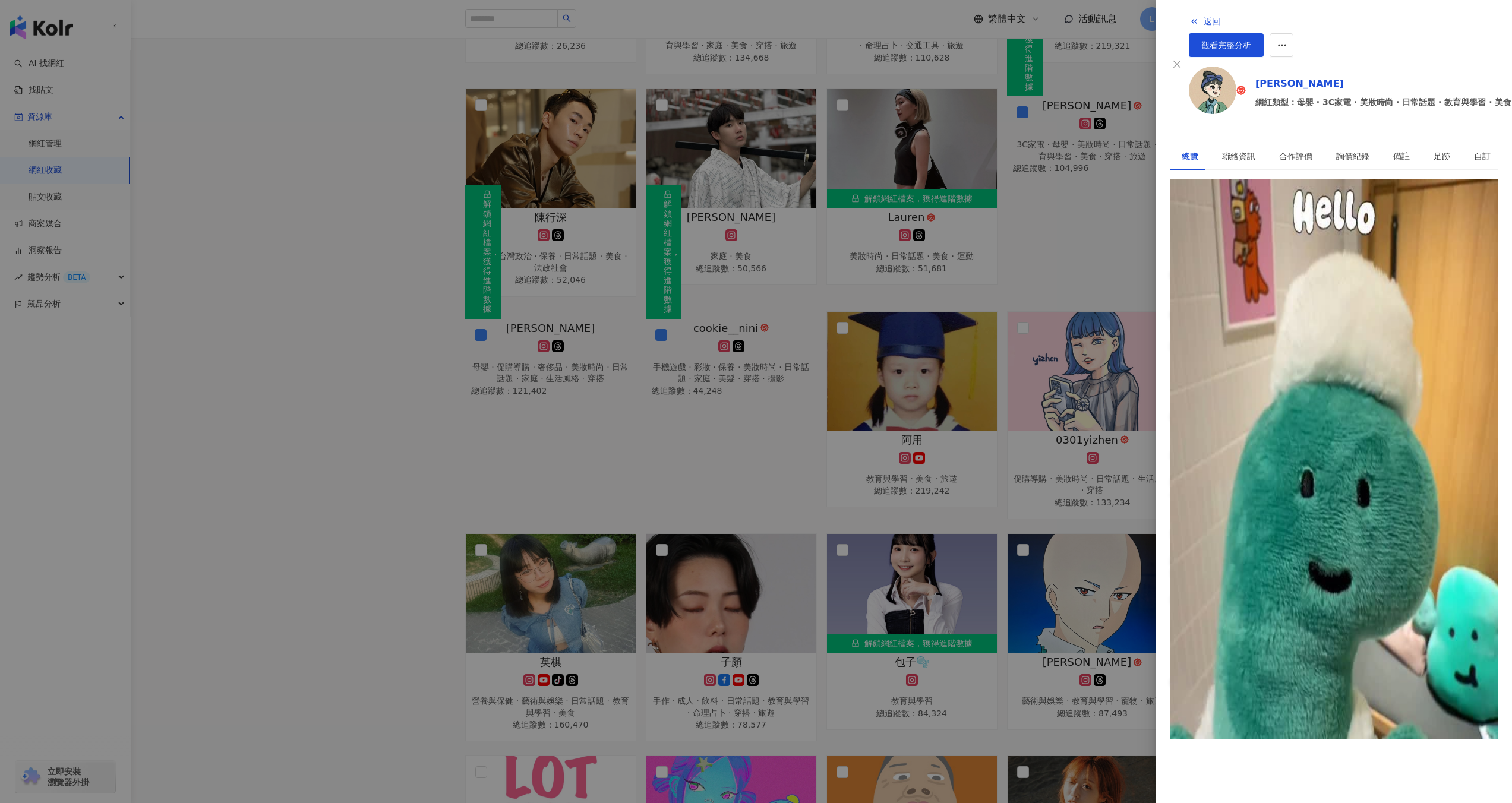
drag, startPoint x: 1185, startPoint y: 206, endPoint x: 1246, endPoint y: 207, distance: 61.0
click at [1246, 216] on span "[PERSON_NAME] ¨̮ | 3tzzzu7" at bounding box center [1228, 221] width 116 height 10
copy span "[PERSON_NAME] ¨̮ | 3tzzzu7"
